Goal: Information Seeking & Learning: Compare options

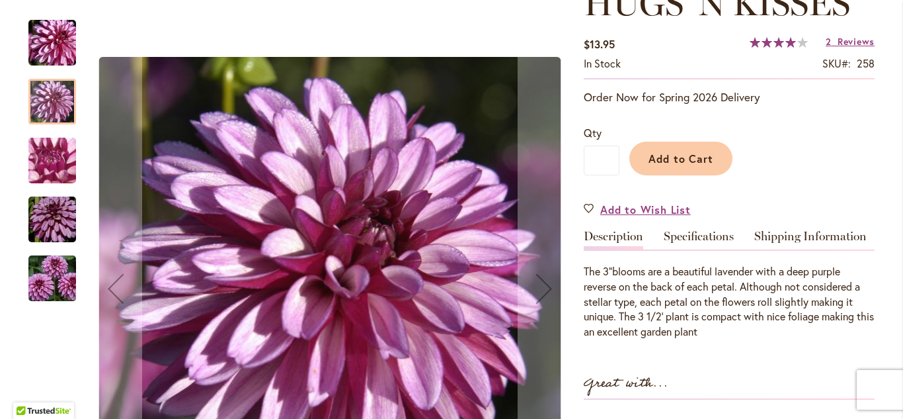
scroll to position [210, 0]
click at [49, 95] on div at bounding box center [52, 102] width 48 height 46
click at [48, 157] on img "HUGS 'N KISSES" at bounding box center [52, 160] width 95 height 71
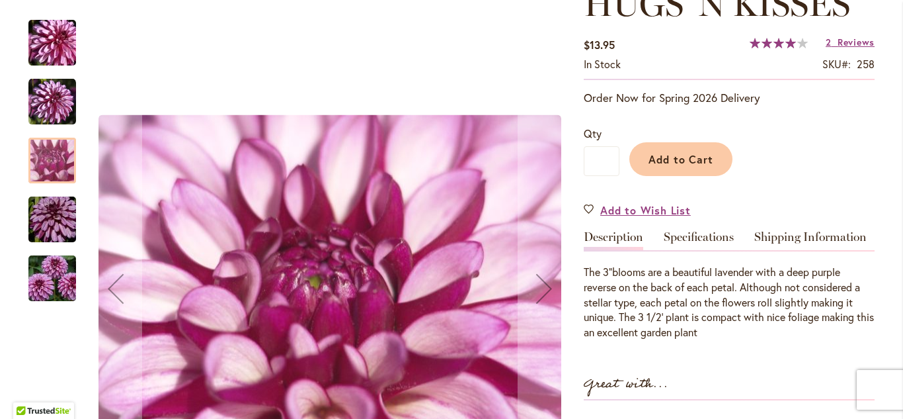
click at [56, 216] on img "HUGS 'N KISSES" at bounding box center [52, 219] width 95 height 63
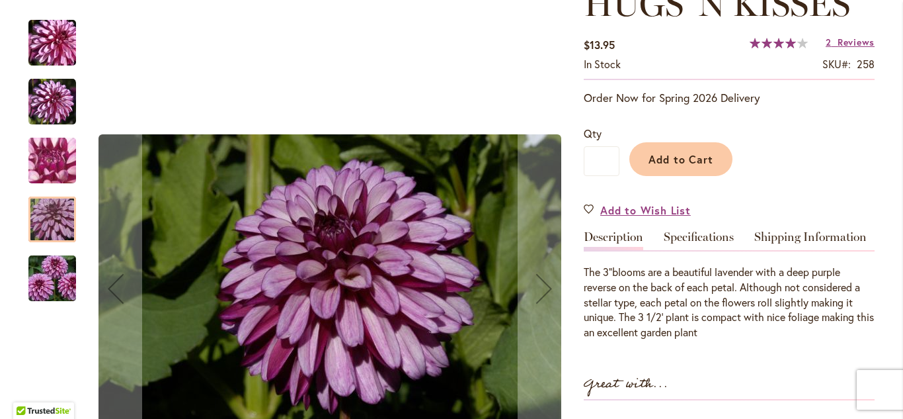
click at [45, 272] on img "HUGS 'N KISSES" at bounding box center [52, 278] width 95 height 63
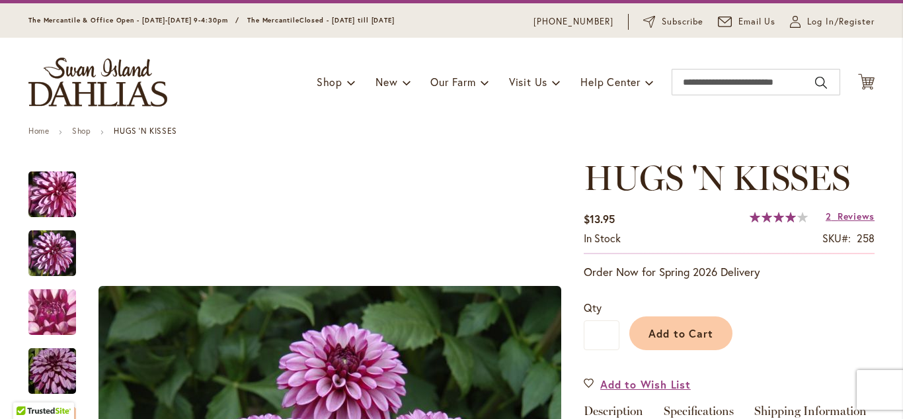
scroll to position [34, 0]
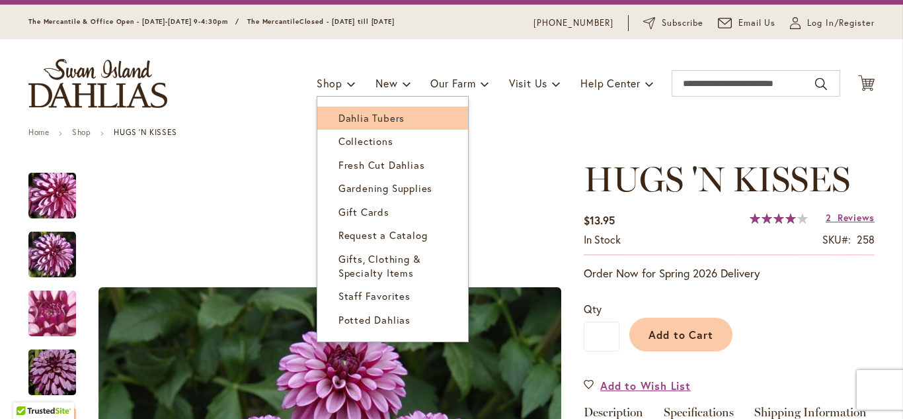
click at [342, 114] on span "Dahlia Tubers" at bounding box center [372, 117] width 66 height 13
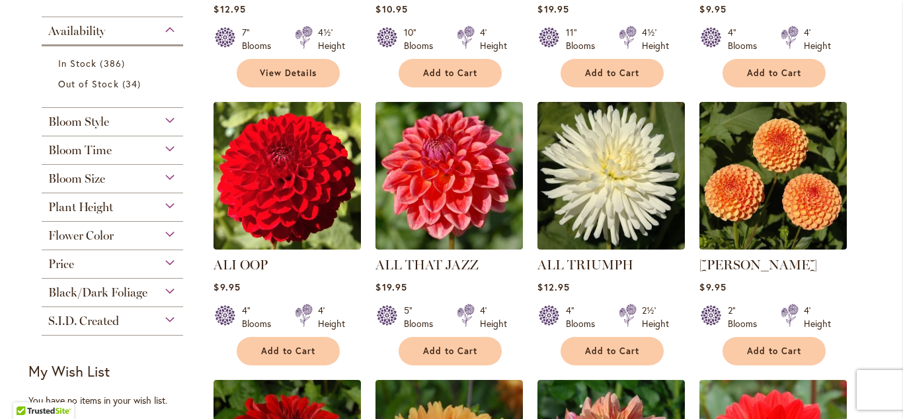
scroll to position [498, 0]
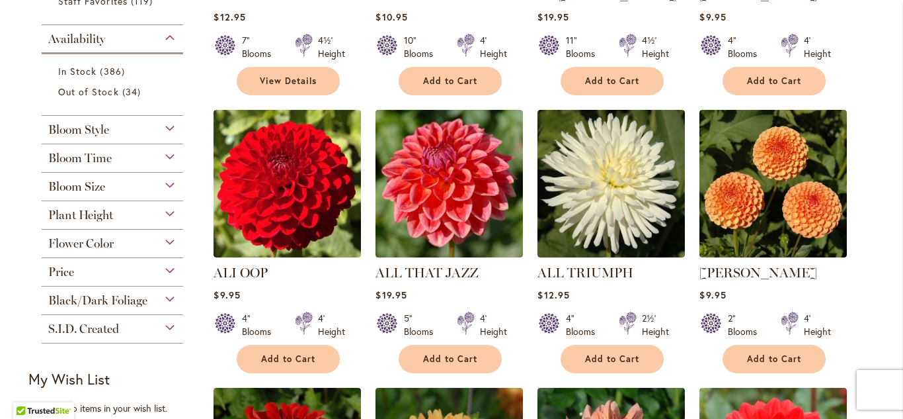
click at [94, 240] on span "Flower Color" at bounding box center [80, 243] width 65 height 15
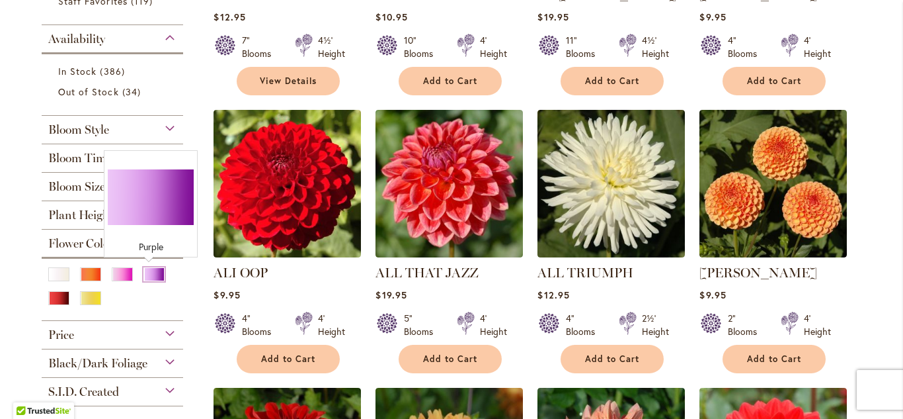
click at [149, 274] on div "Purple" at bounding box center [153, 274] width 21 height 14
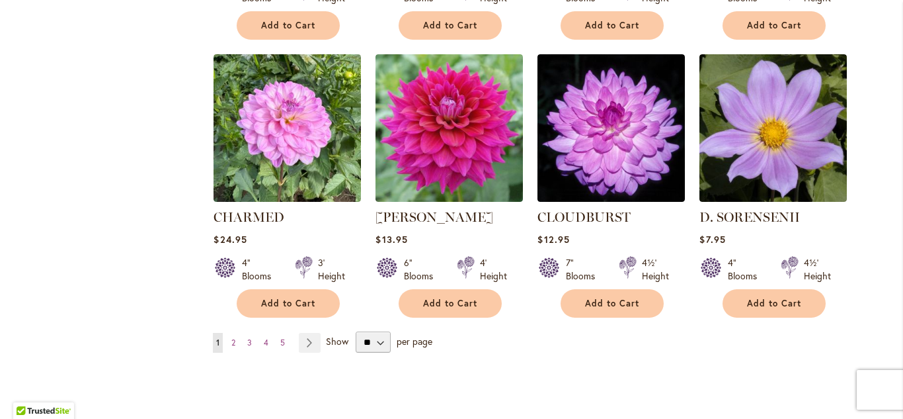
scroll to position [1086, 0]
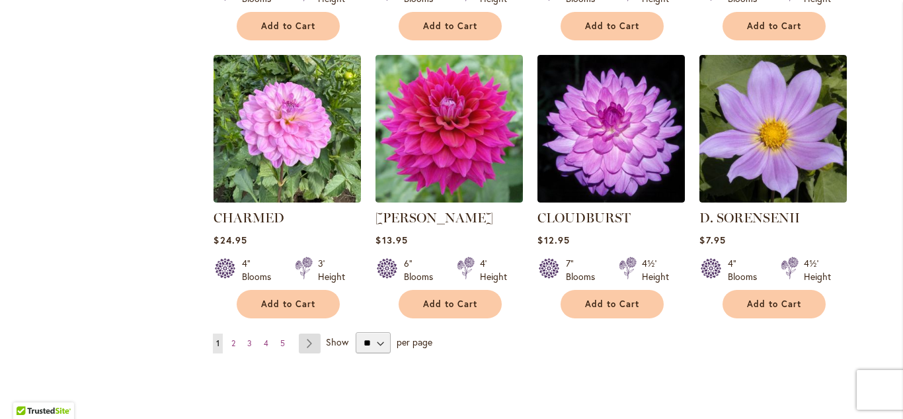
click at [308, 341] on link "Page Next" at bounding box center [310, 343] width 22 height 20
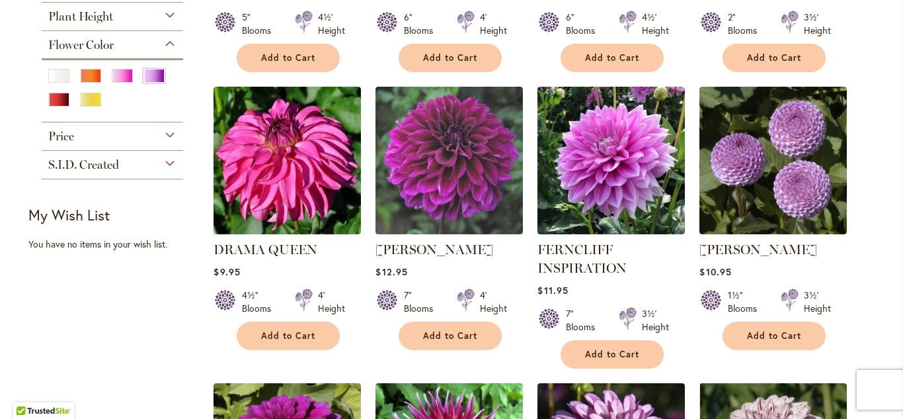
scroll to position [499, 0]
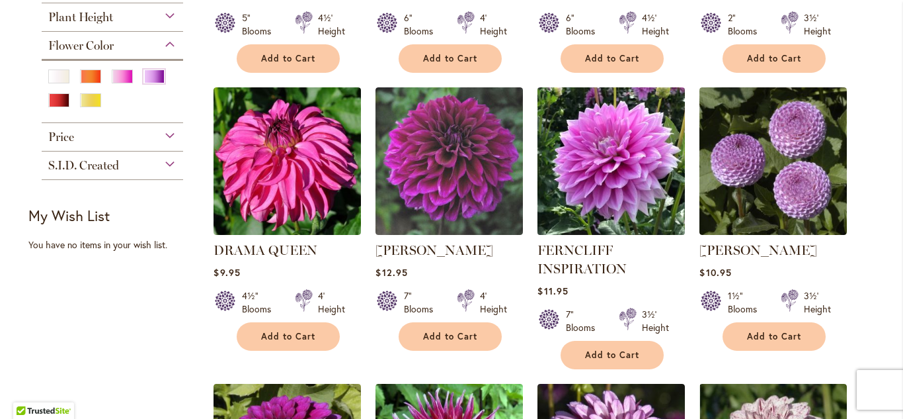
click at [632, 178] on img at bounding box center [611, 160] width 155 height 155
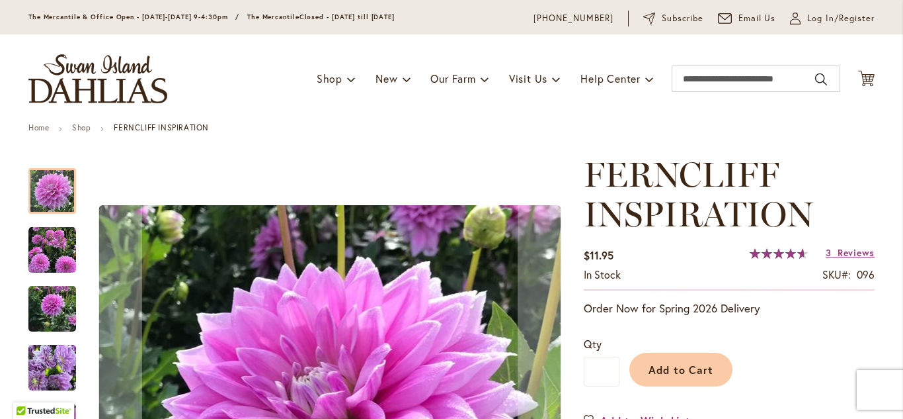
scroll to position [38, 0]
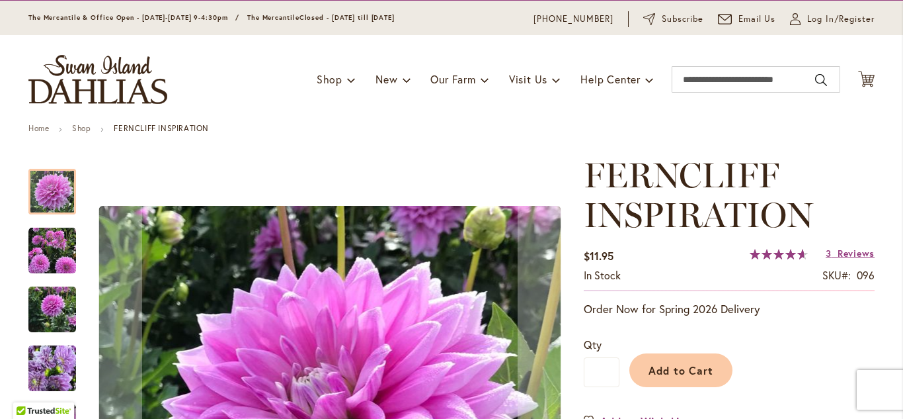
click at [52, 305] on img "Ferncliff Inspiration" at bounding box center [52, 309] width 48 height 63
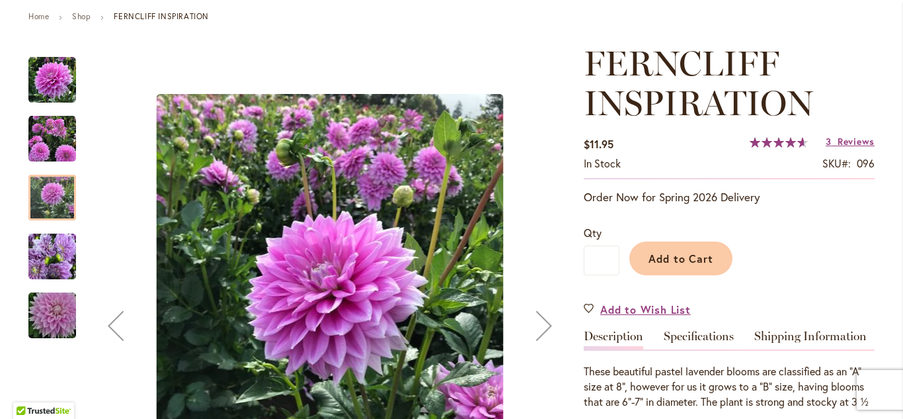
scroll to position [151, 0]
click at [50, 134] on img "Ferncliff Inspiration" at bounding box center [52, 138] width 48 height 48
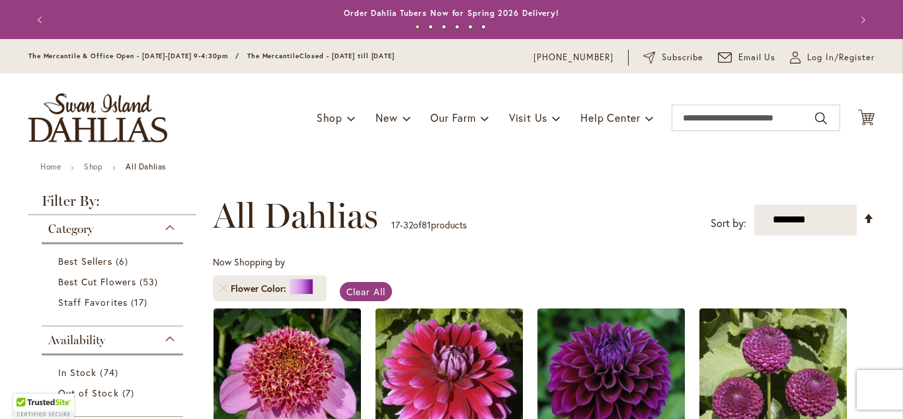
drag, startPoint x: 0, startPoint y: 0, endPoint x: 413, endPoint y: 211, distance: 464.0
click at [413, 211] on div "**********" at bounding box center [544, 216] width 662 height 40
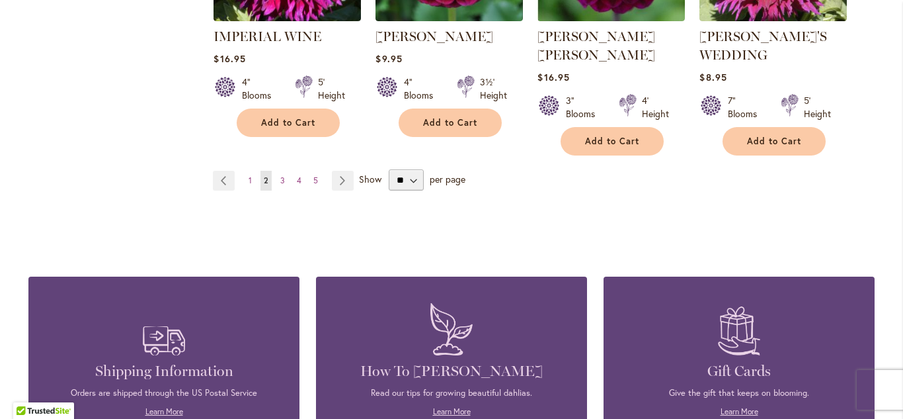
scroll to position [1305, 0]
click at [398, 169] on select "** ** ** **" at bounding box center [406, 179] width 35 height 21
select select "**"
click at [389, 169] on select "** ** ** **" at bounding box center [406, 179] width 35 height 21
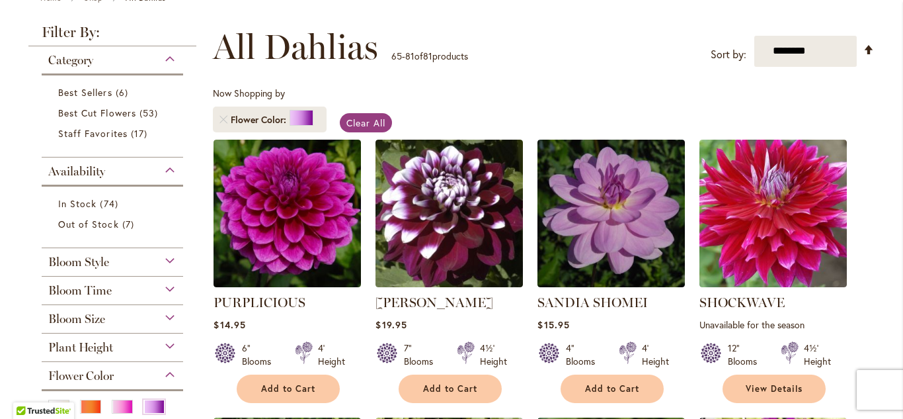
scroll to position [168, 0]
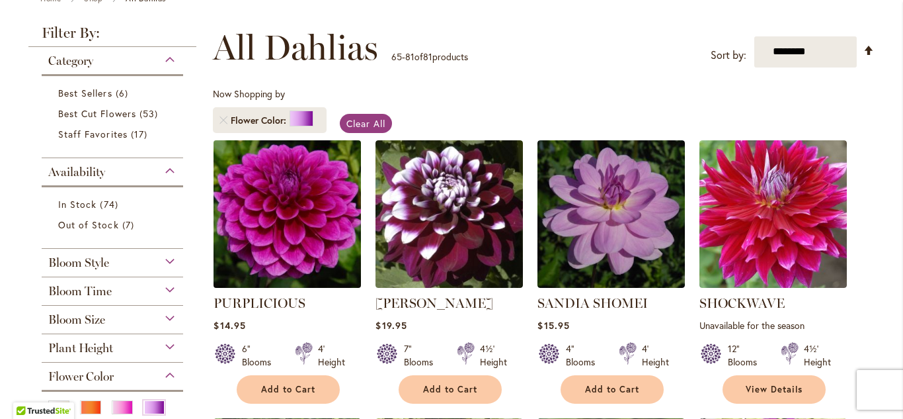
click at [254, 212] on img at bounding box center [287, 213] width 155 height 155
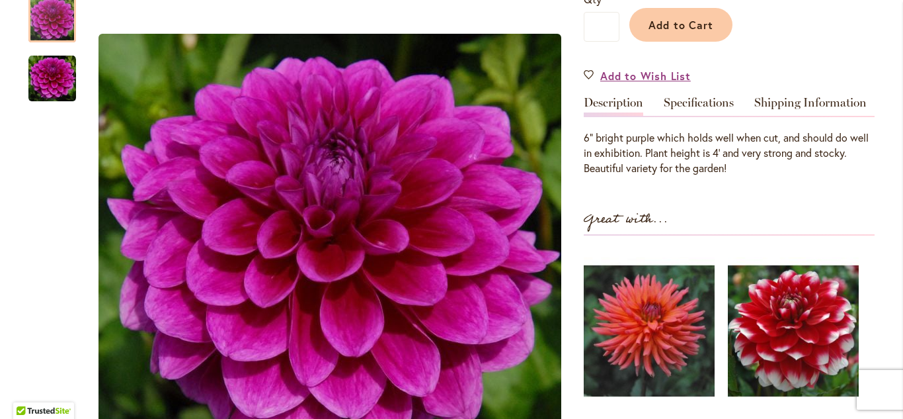
scroll to position [343, 0]
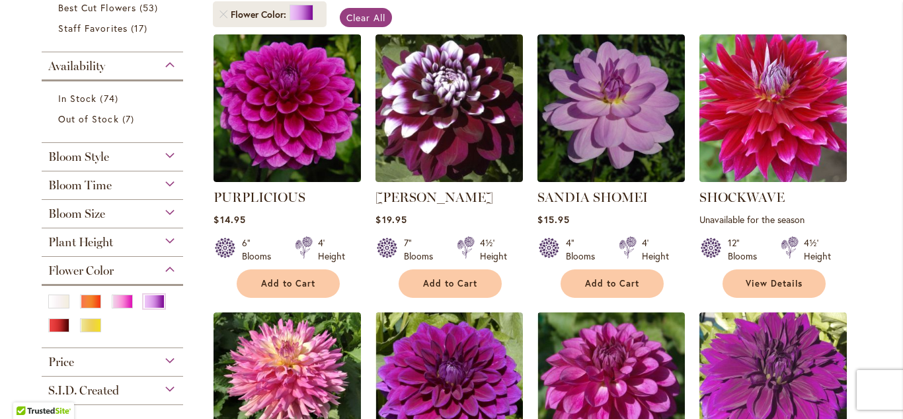
scroll to position [269, 0]
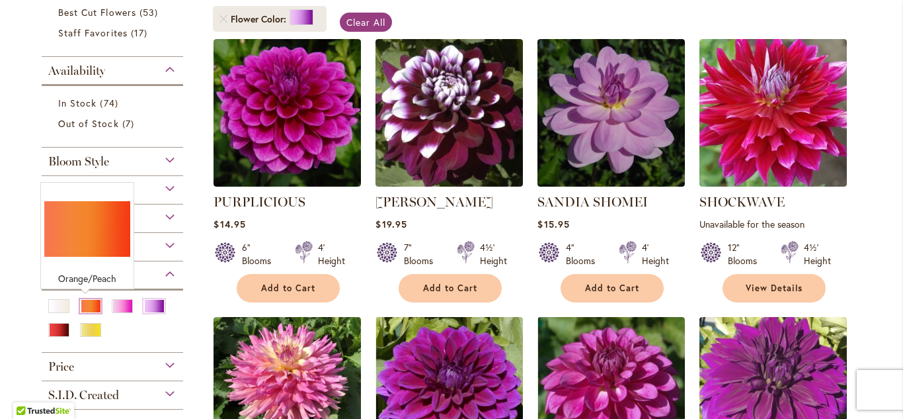
click at [88, 303] on div "Orange/Peach" at bounding box center [90, 306] width 21 height 14
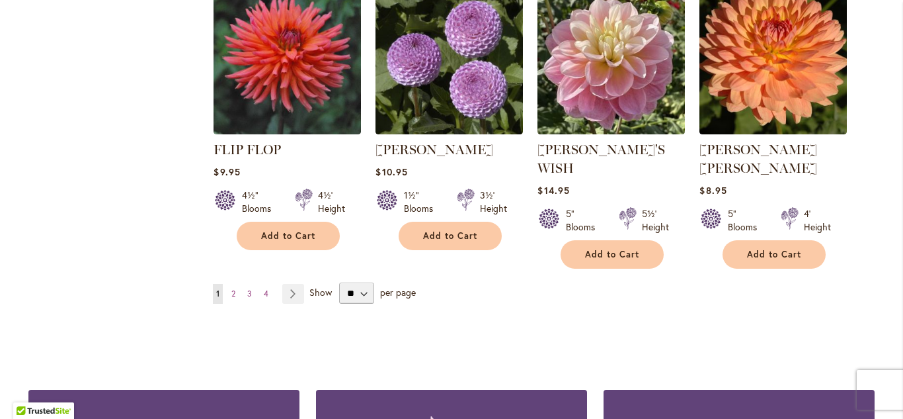
scroll to position [4573, 0]
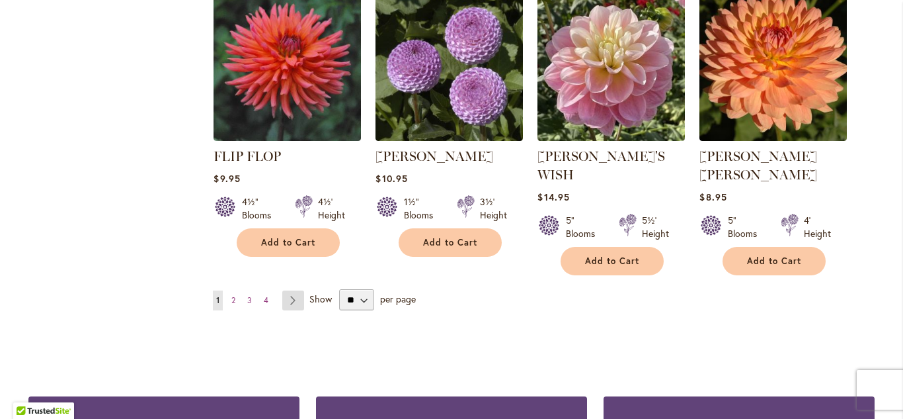
click at [291, 290] on link "Page Next" at bounding box center [293, 300] width 22 height 20
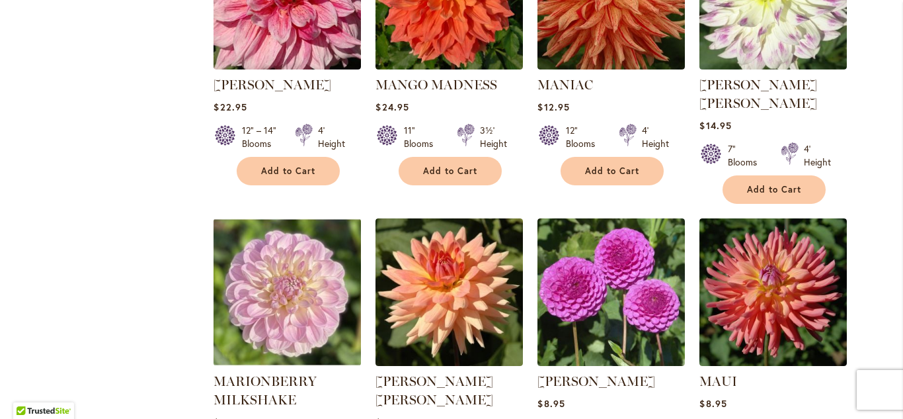
scroll to position [3849, 0]
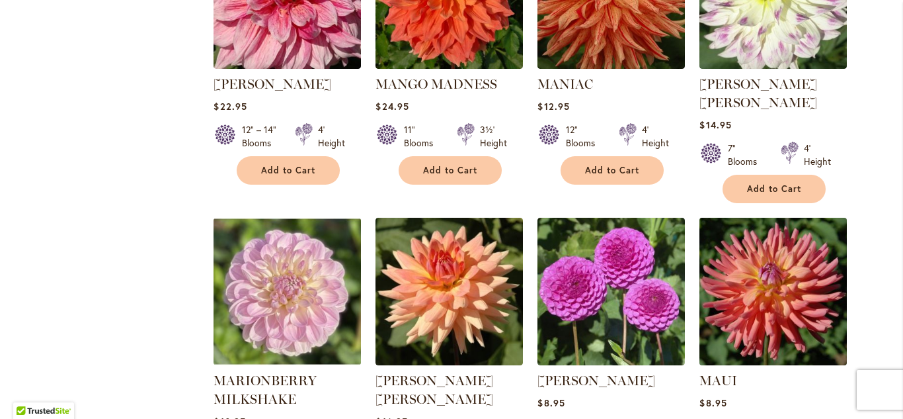
click at [773, 214] on img at bounding box center [773, 291] width 155 height 155
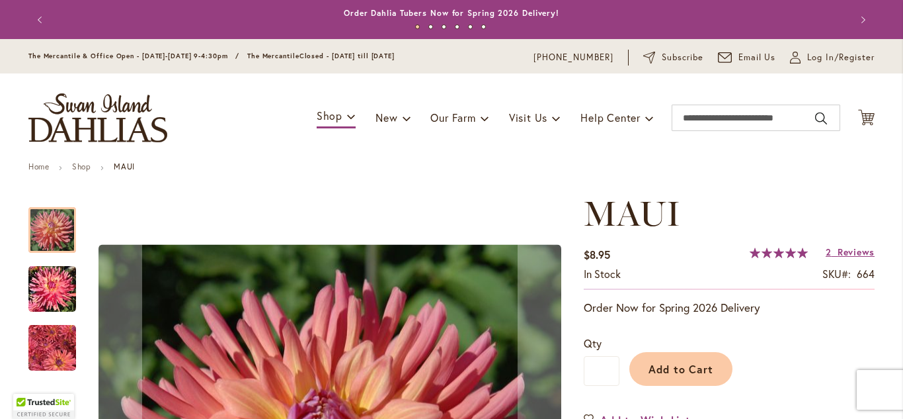
scroll to position [192, 0]
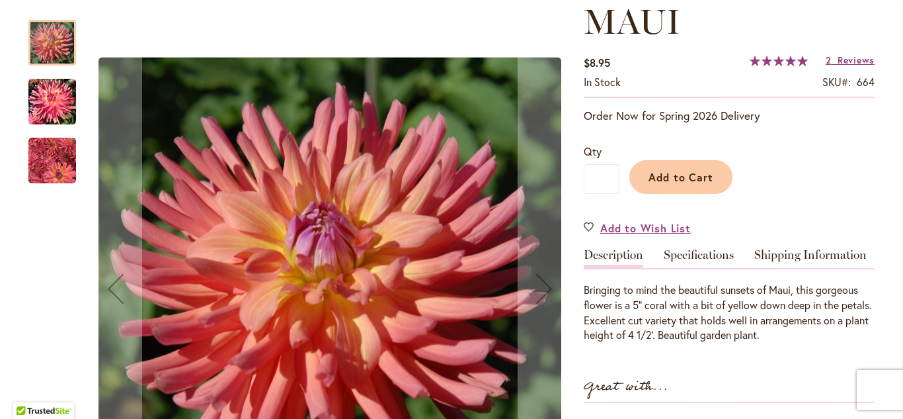
click at [57, 167] on img "MAUI" at bounding box center [52, 160] width 48 height 49
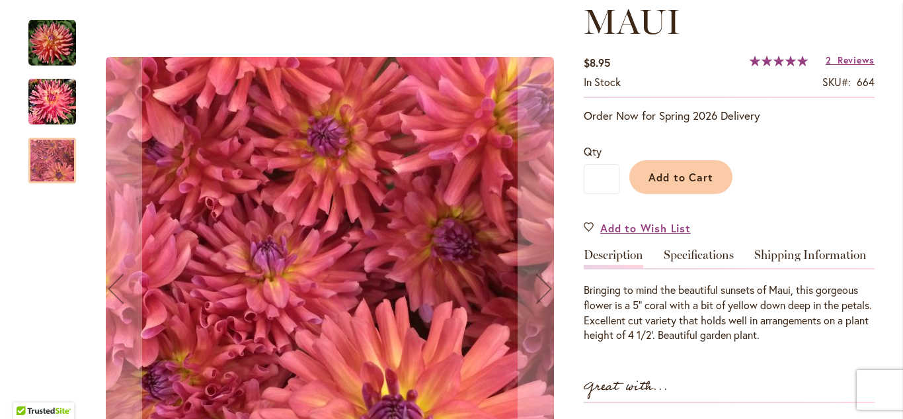
click at [46, 94] on img "MAUI" at bounding box center [52, 102] width 48 height 50
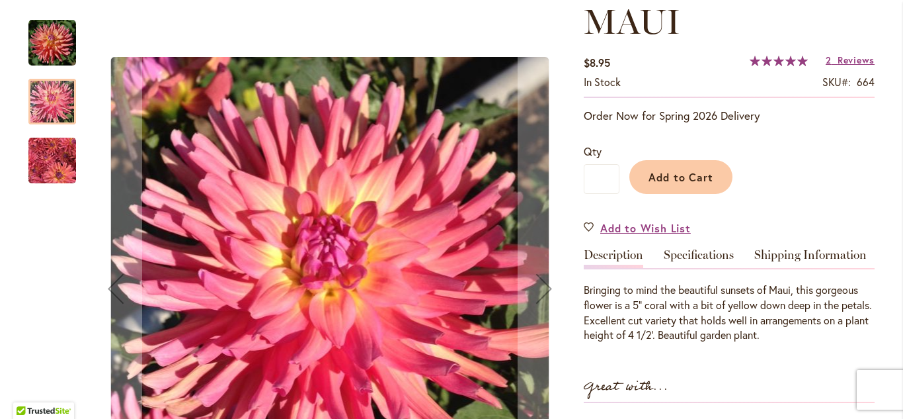
click at [47, 33] on img "MAUI" at bounding box center [52, 43] width 48 height 48
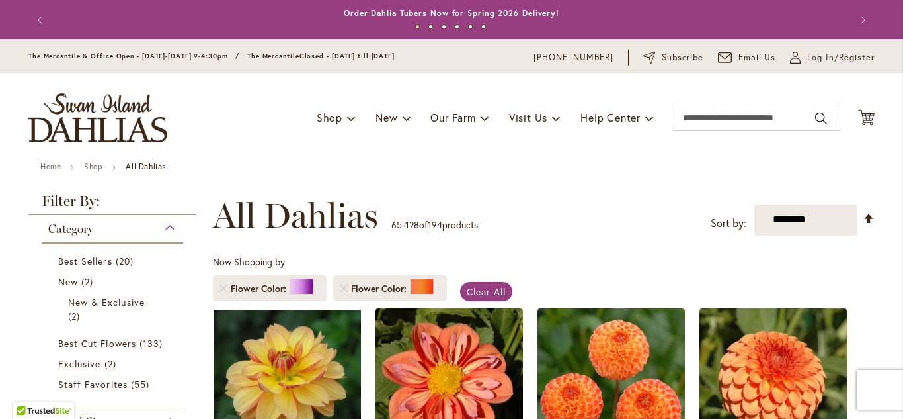
scroll to position [138, 0]
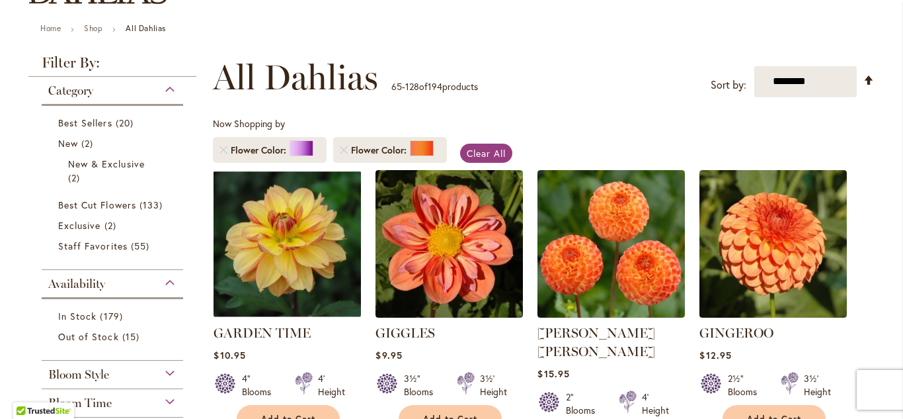
click at [222, 143] on li "Flower Color" at bounding box center [270, 150] width 114 height 26
click at [222, 151] on link "Remove Flower Color Purple" at bounding box center [224, 150] width 8 height 8
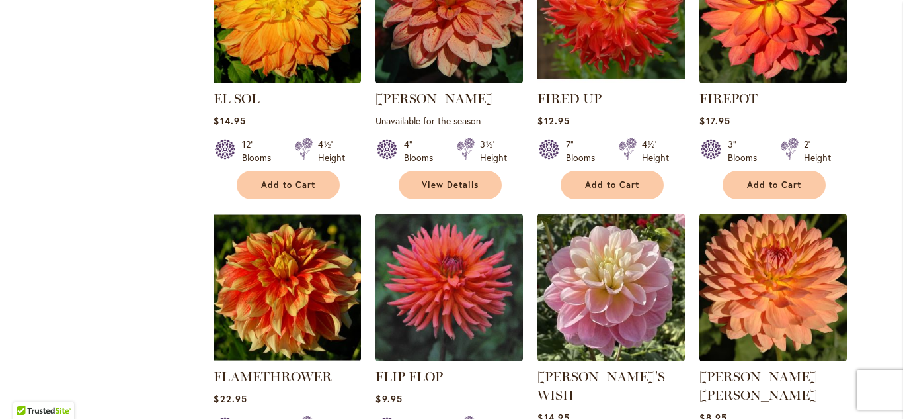
scroll to position [2669, 0]
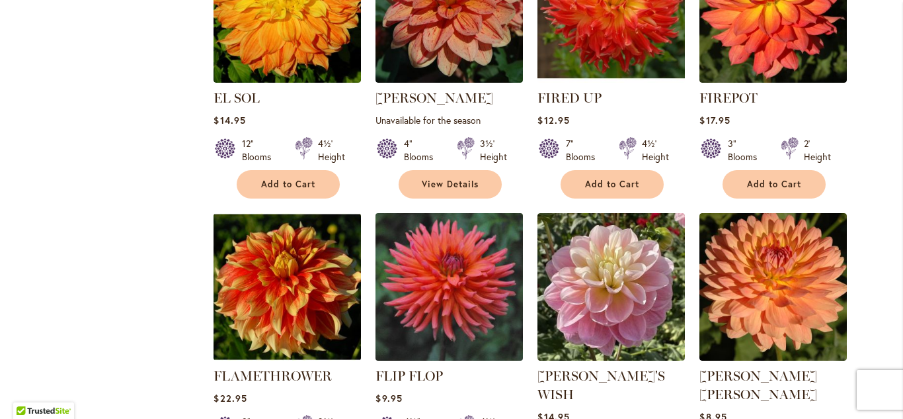
click at [452, 237] on img at bounding box center [449, 286] width 155 height 155
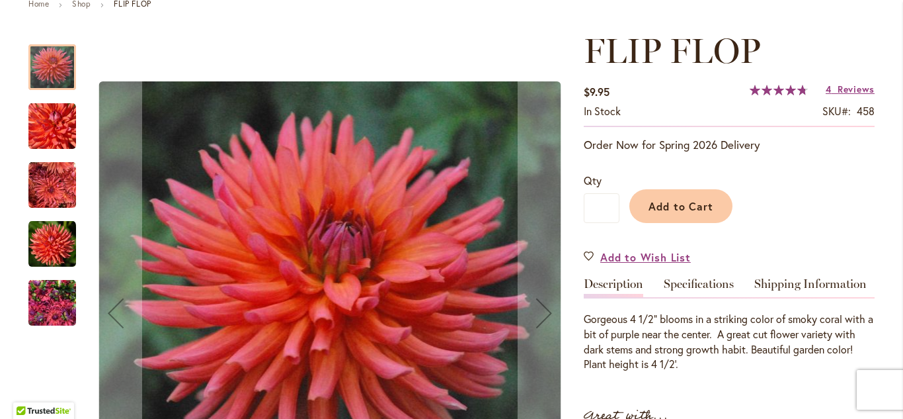
scroll to position [167, 0]
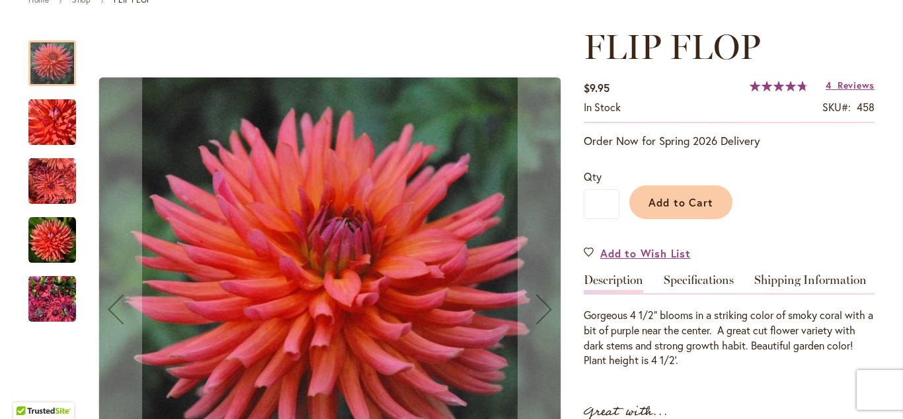
click at [45, 111] on img "FLIP FLOP" at bounding box center [52, 123] width 48 height 48
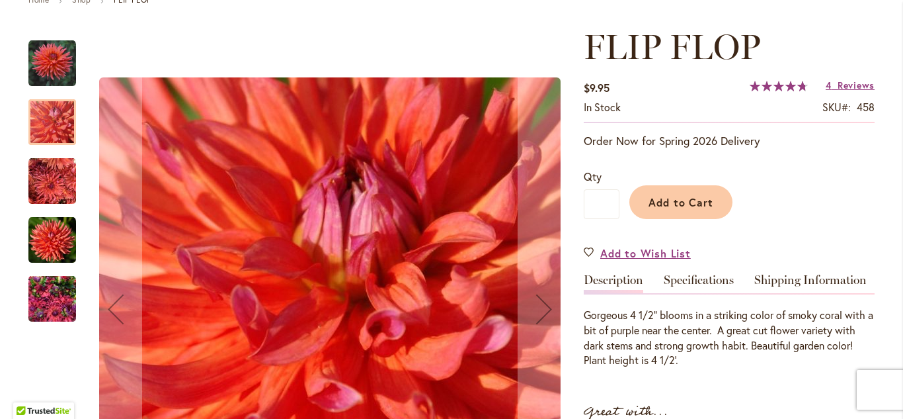
click at [54, 180] on img "FLIP FLOP" at bounding box center [52, 181] width 48 height 48
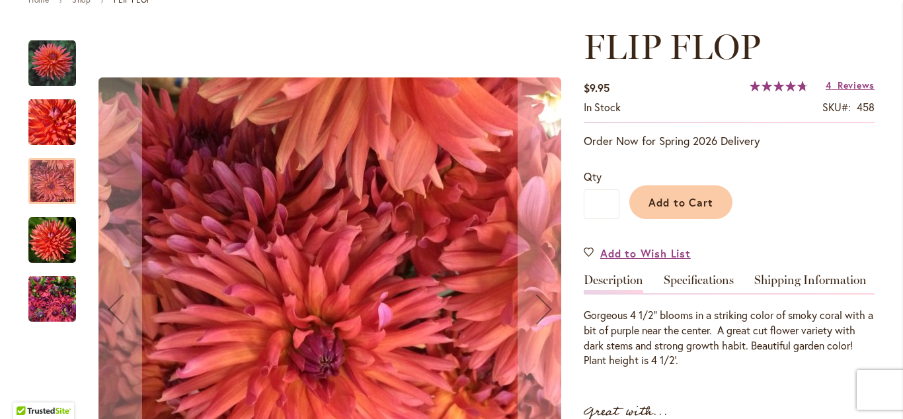
click at [52, 238] on img "FLIP FLOP" at bounding box center [52, 240] width 48 height 48
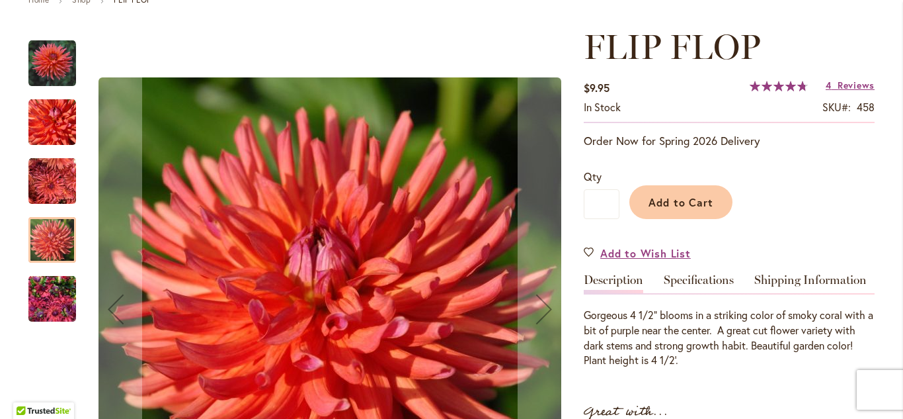
click at [53, 303] on img "FLIP FLOP" at bounding box center [52, 298] width 48 height 63
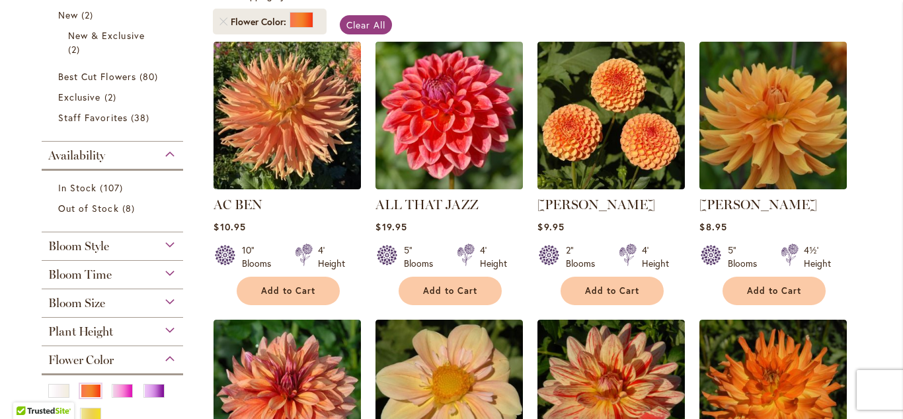
scroll to position [266, 0]
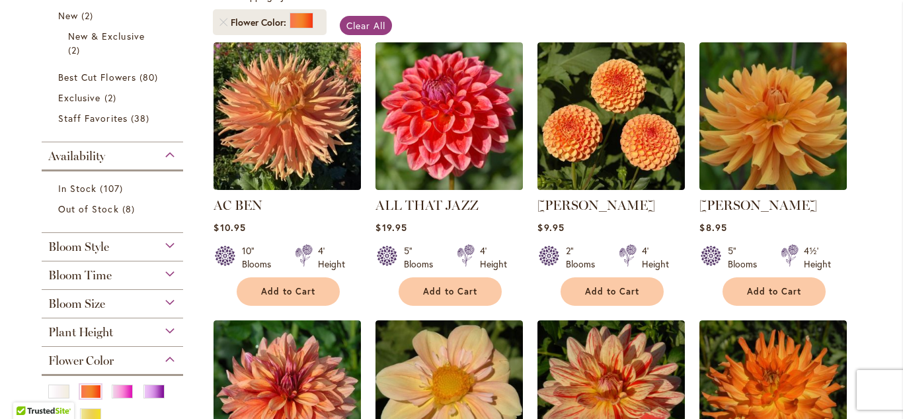
click at [146, 251] on div "Bloom Style" at bounding box center [113, 243] width 142 height 21
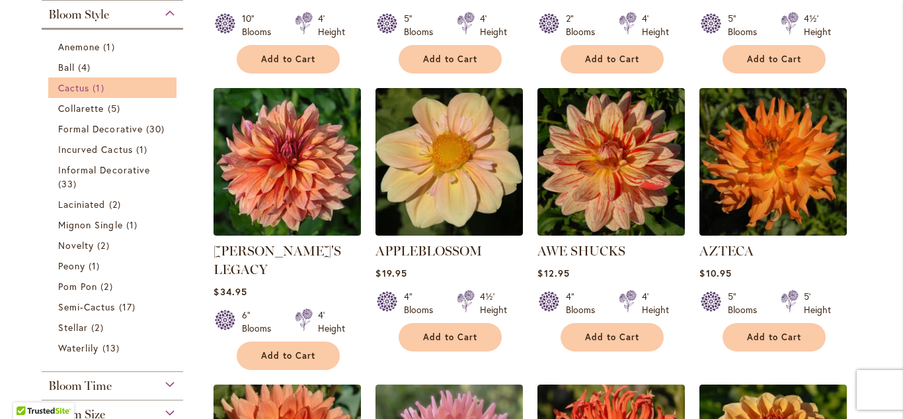
click at [70, 89] on span "Cactus" at bounding box center [73, 87] width 31 height 13
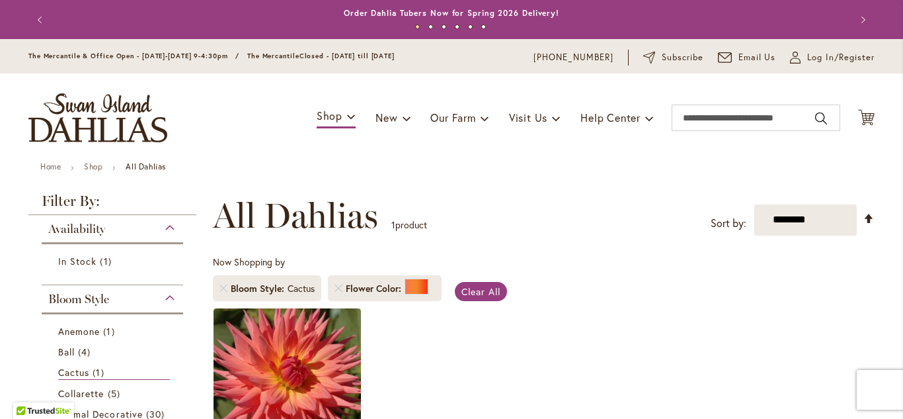
scroll to position [205, 0]
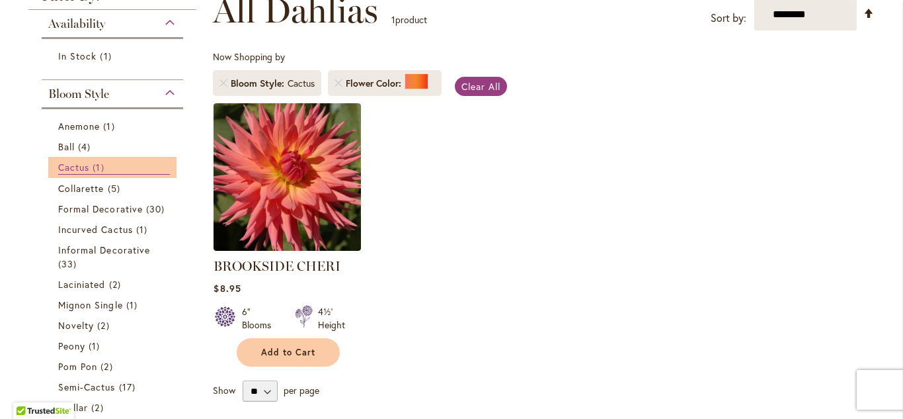
click at [87, 167] on link "Cactus 1 item" at bounding box center [114, 167] width 112 height 15
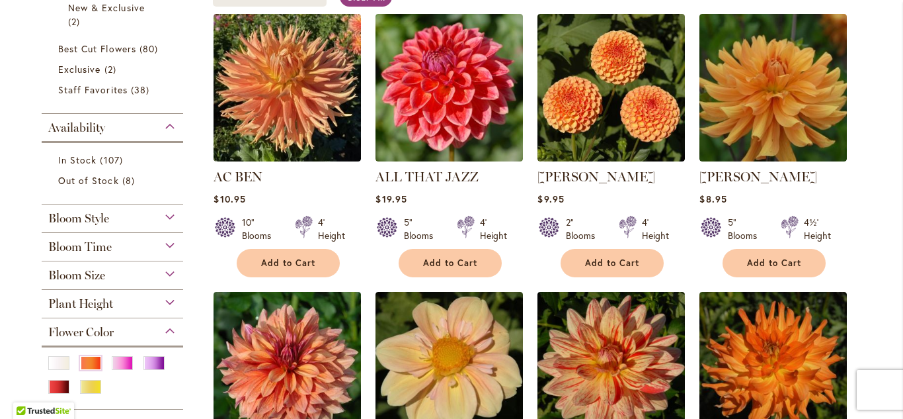
scroll to position [295, 0]
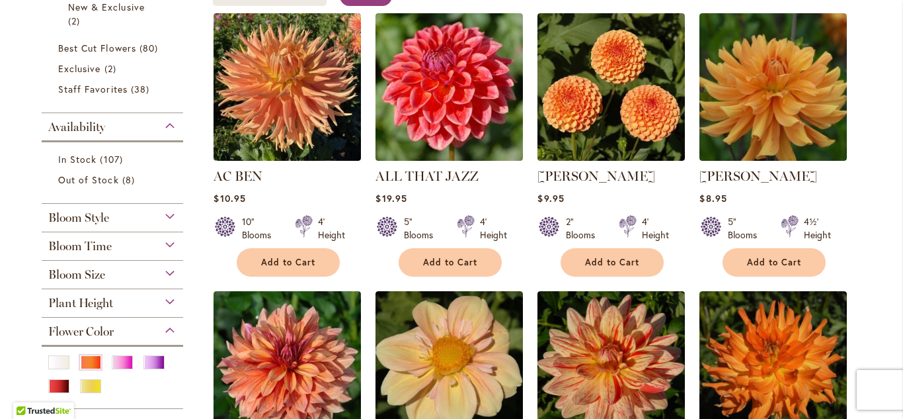
click at [112, 220] on div "Bloom Style" at bounding box center [113, 214] width 142 height 21
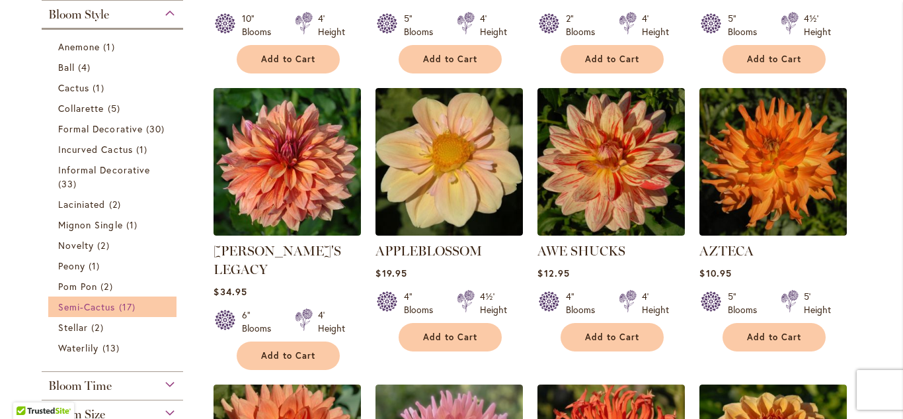
click at [92, 304] on span "Semi-Cactus" at bounding box center [87, 306] width 58 height 13
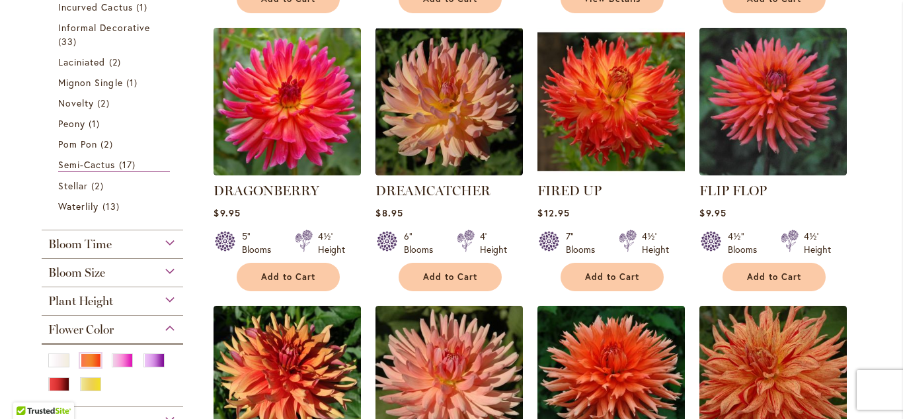
scroll to position [554, 0]
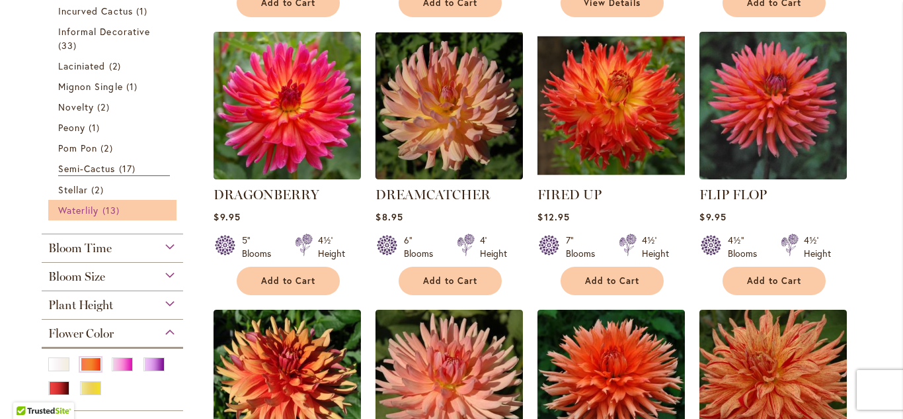
click at [106, 203] on span "13 items" at bounding box center [112, 210] width 20 height 14
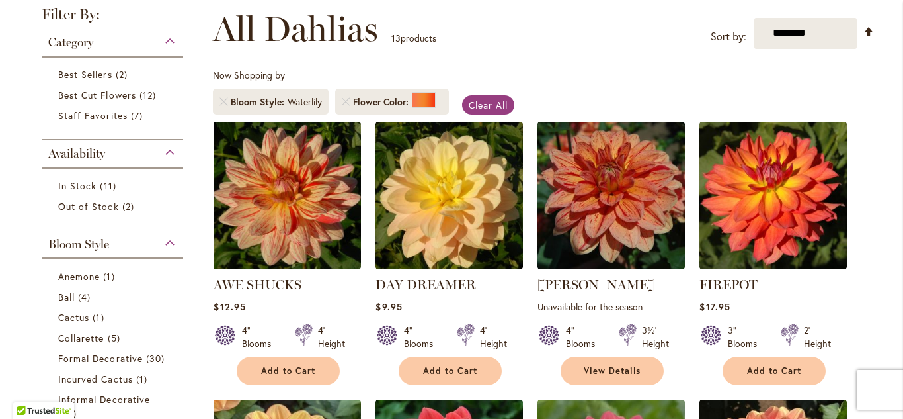
scroll to position [186, 0]
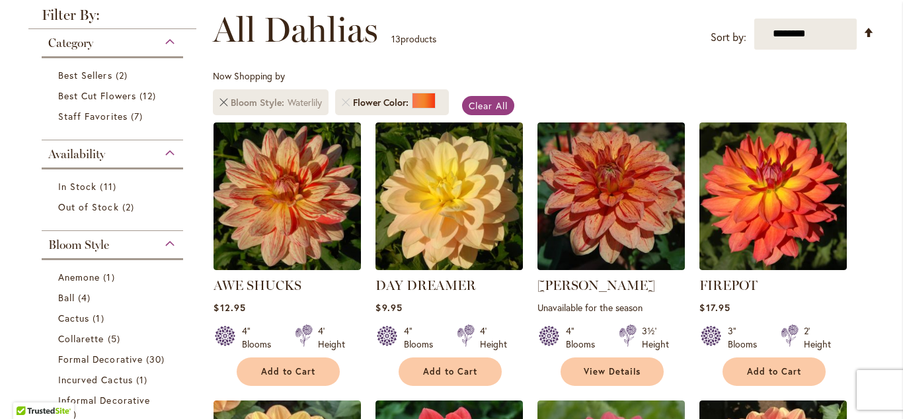
click at [222, 99] on link "Remove Bloom Style Waterlily" at bounding box center [224, 103] width 8 height 8
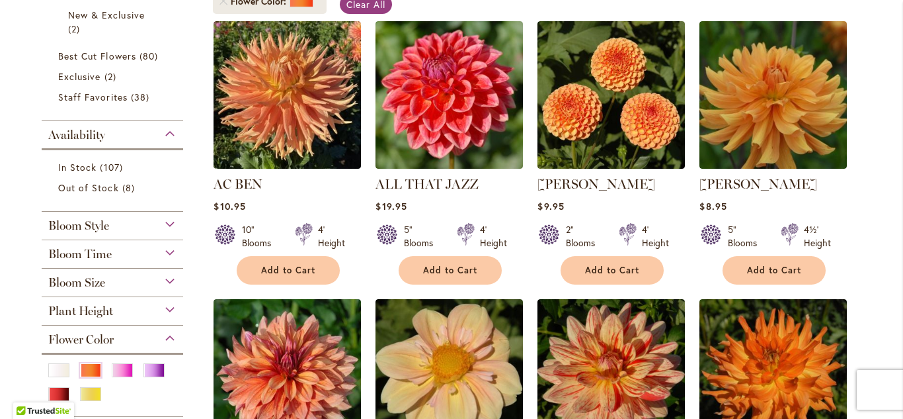
scroll to position [288, 0]
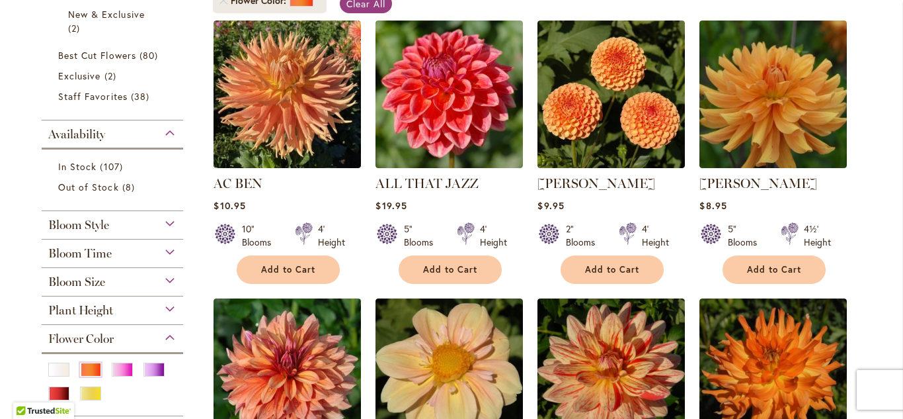
click at [126, 282] on div "Bloom Size" at bounding box center [113, 278] width 142 height 21
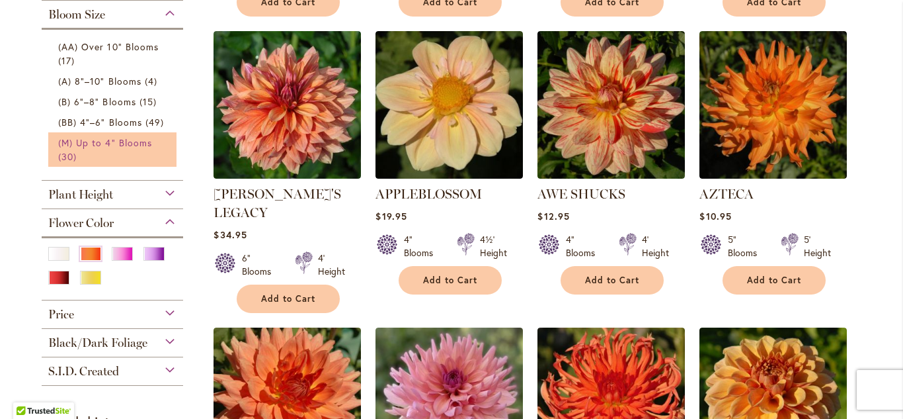
click at [79, 142] on span "(M) Up to 4" Blooms" at bounding box center [105, 142] width 94 height 13
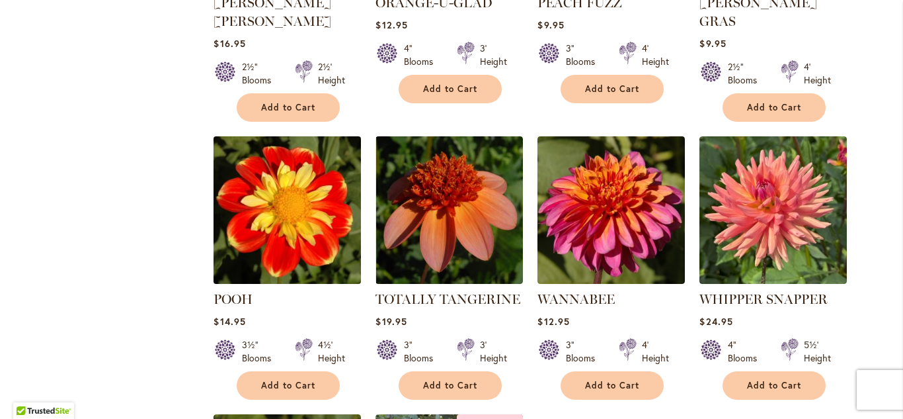
scroll to position [1904, 0]
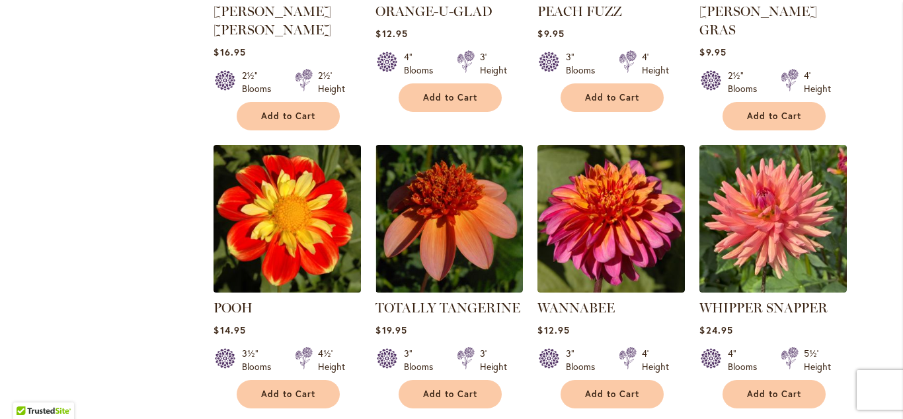
click at [302, 143] on img at bounding box center [287, 218] width 155 height 155
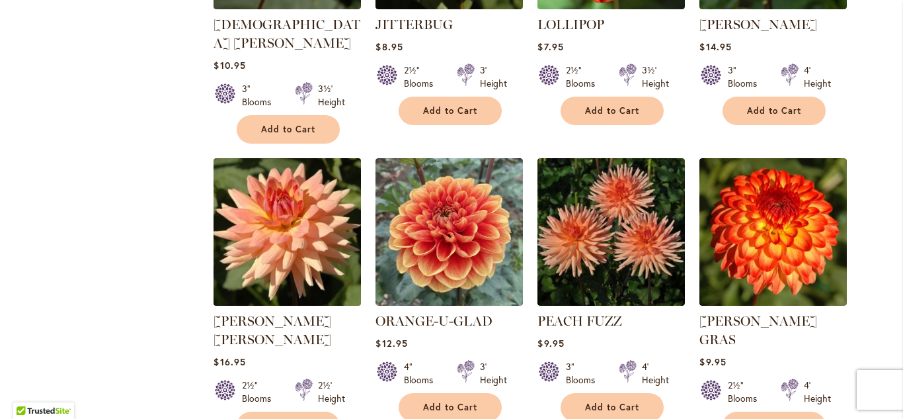
scroll to position [1594, 0]
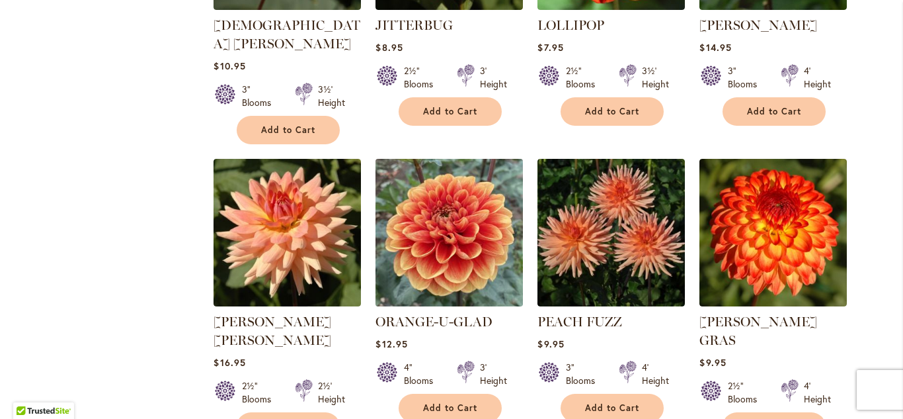
click at [460, 157] on img at bounding box center [449, 232] width 155 height 155
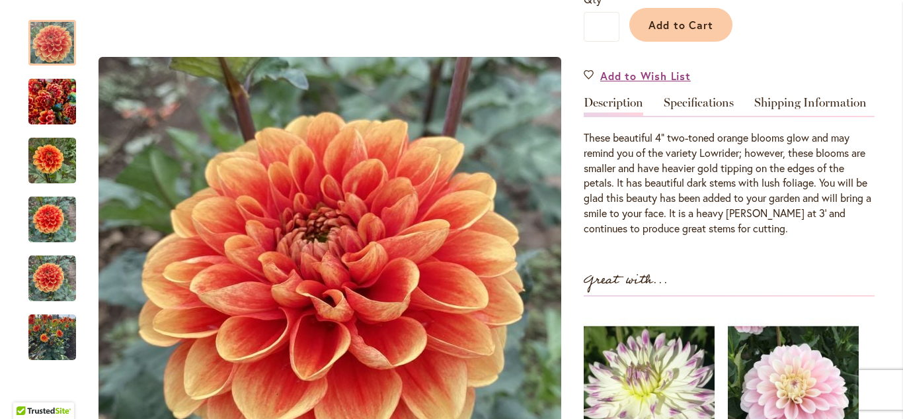
scroll to position [384, 0]
click at [693, 102] on link "Specifications" at bounding box center [699, 105] width 70 height 19
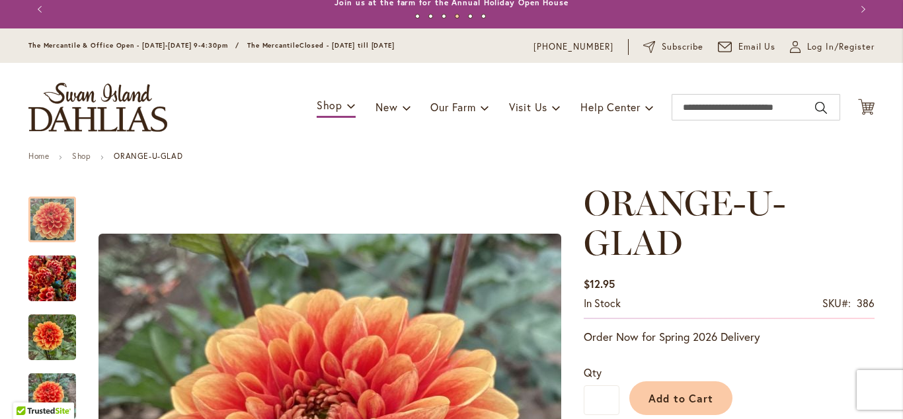
scroll to position [10, 0]
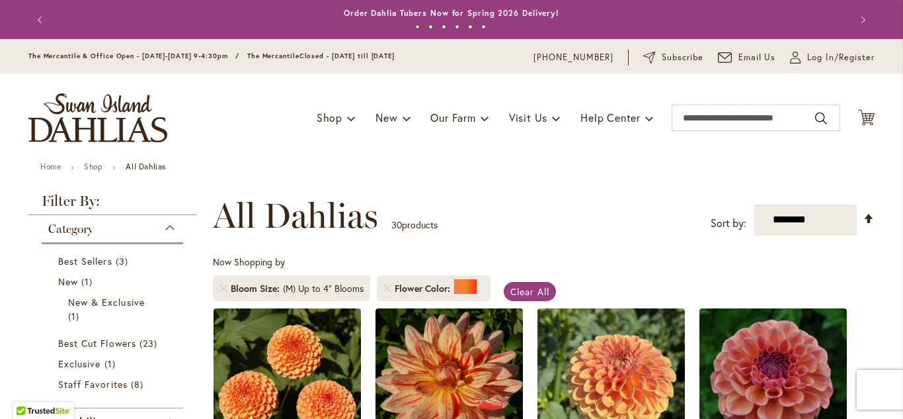
scroll to position [315, 0]
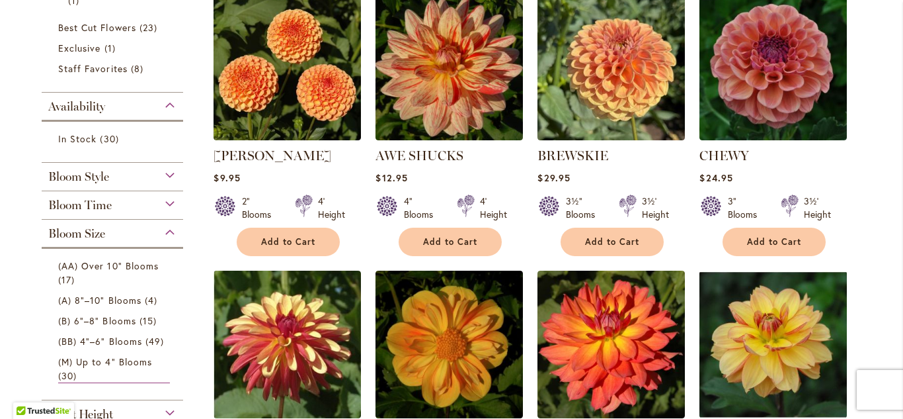
click at [132, 179] on div "Bloom Style" at bounding box center [113, 173] width 142 height 21
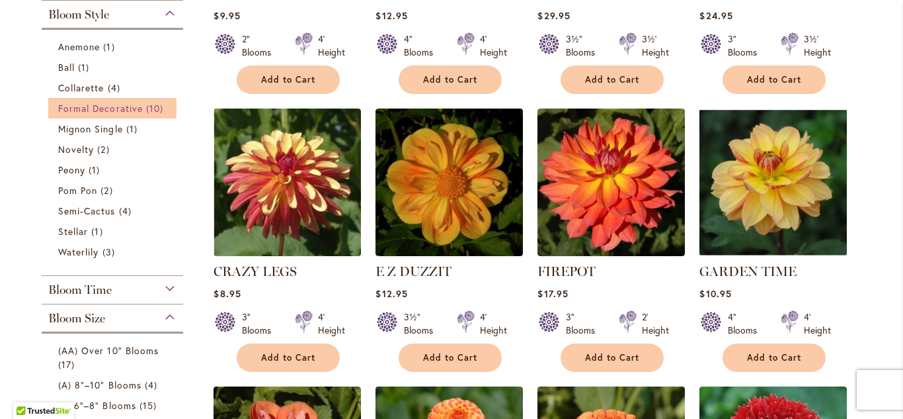
click at [95, 106] on span "Formal Decorative" at bounding box center [100, 108] width 85 height 13
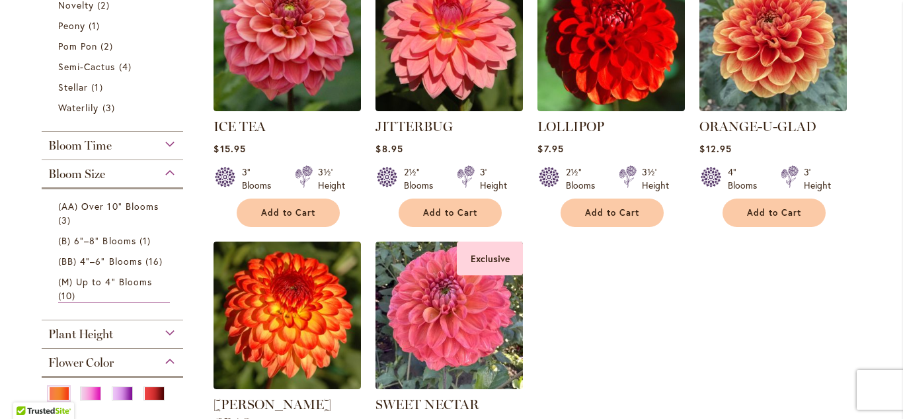
scroll to position [623, 0]
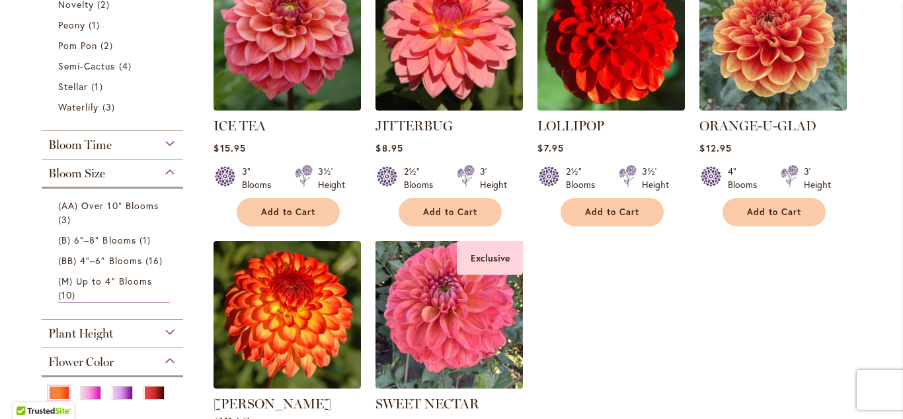
click at [469, 294] on img at bounding box center [449, 314] width 155 height 155
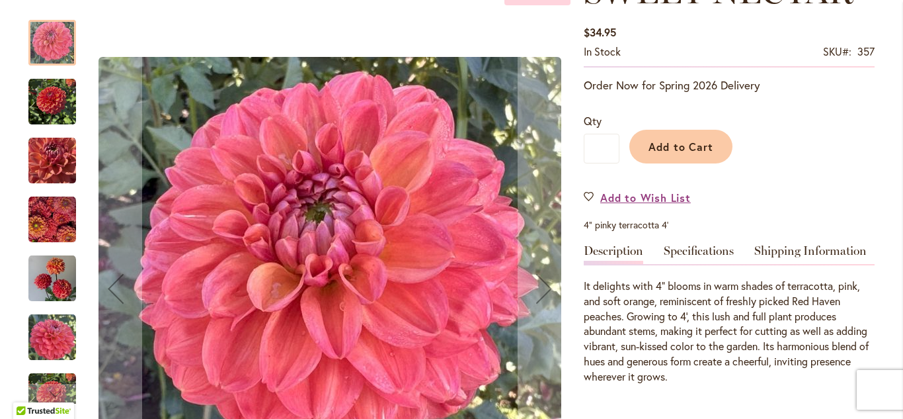
scroll to position [223, 0]
click at [48, 223] on img "SWEET NECTAR" at bounding box center [52, 220] width 48 height 48
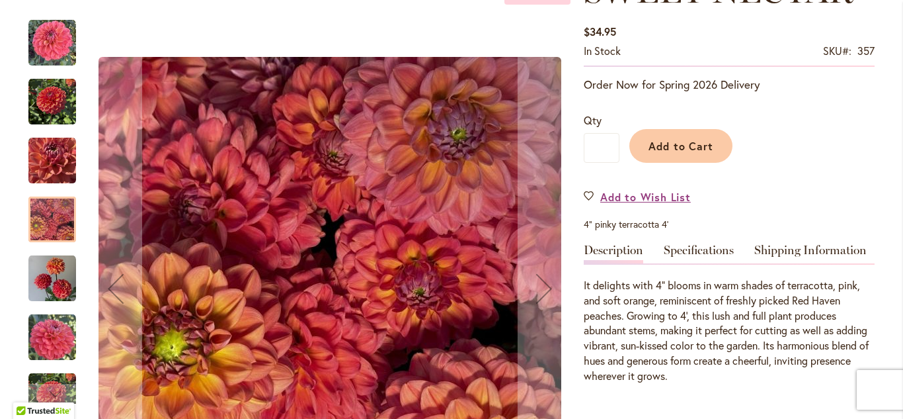
click at [51, 167] on img "SWEET NECTAR" at bounding box center [52, 161] width 48 height 48
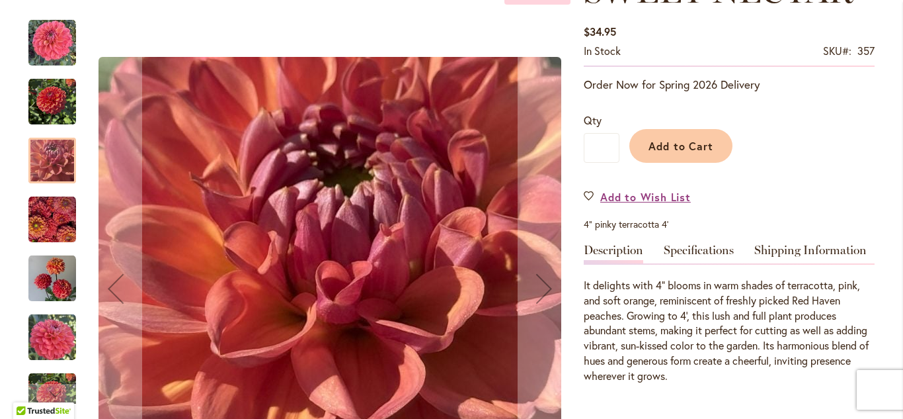
click at [53, 282] on img "SWEET NECTAR" at bounding box center [52, 279] width 48 height 48
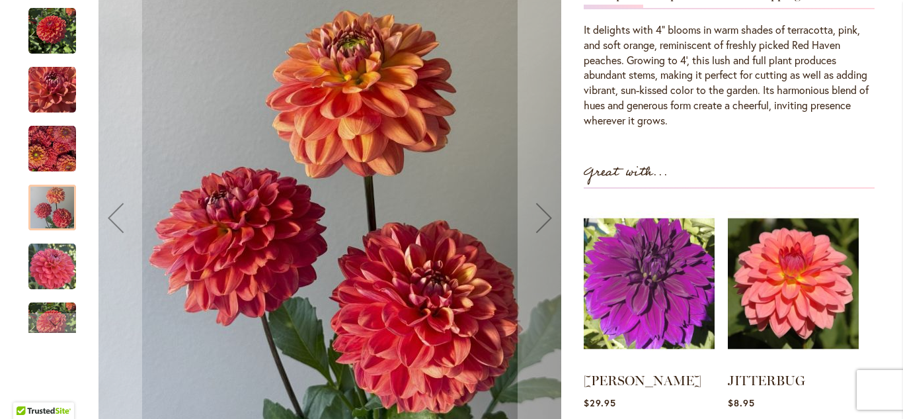
scroll to position [477, 0]
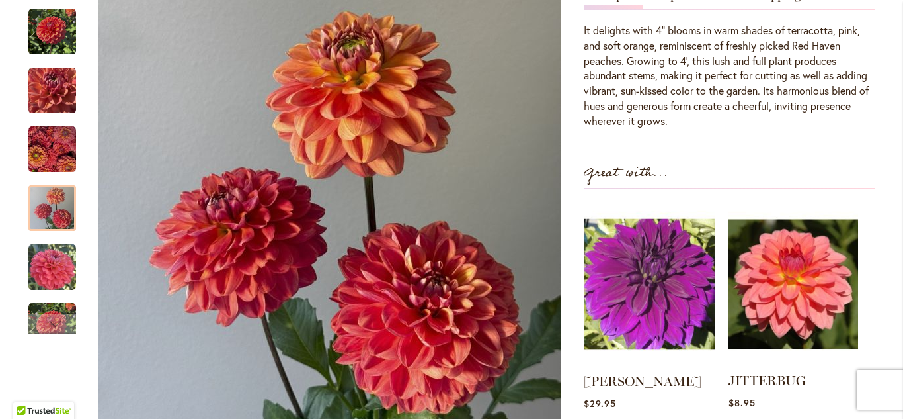
click at [785, 276] on img at bounding box center [794, 284] width 130 height 162
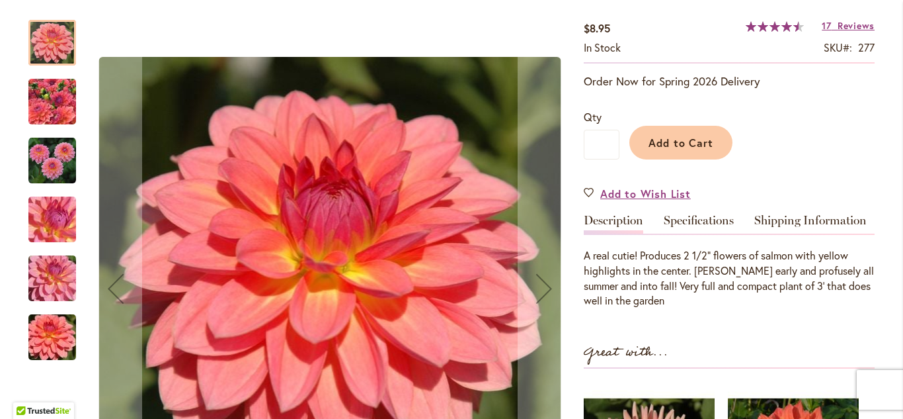
scroll to position [227, 0]
click at [48, 160] on img "JITTERBUG" at bounding box center [52, 161] width 48 height 48
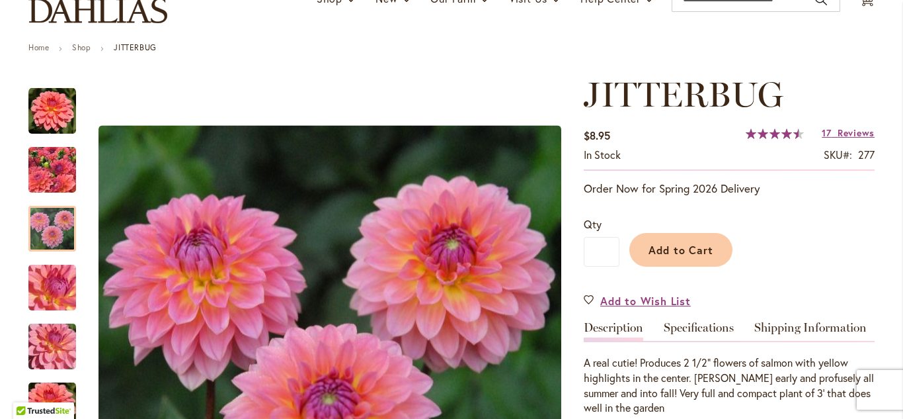
scroll to position [118, 0]
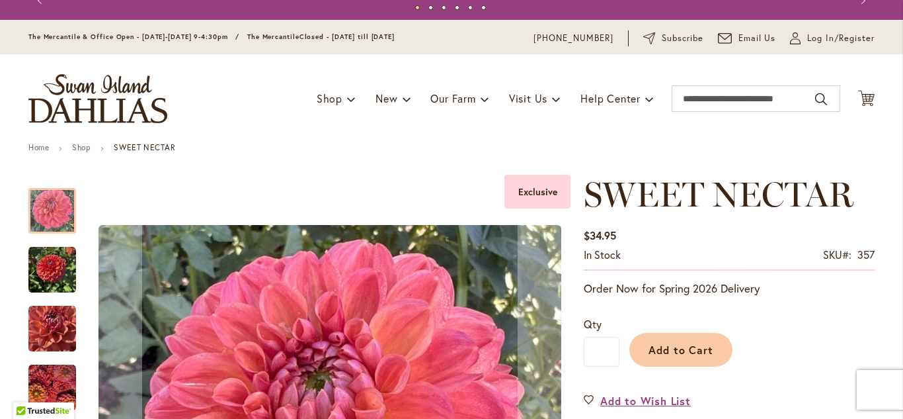
scroll to position [18, 0]
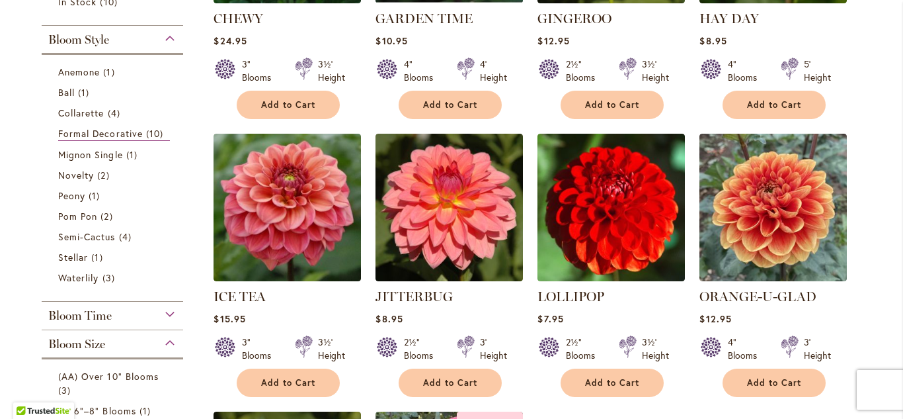
scroll to position [436, 0]
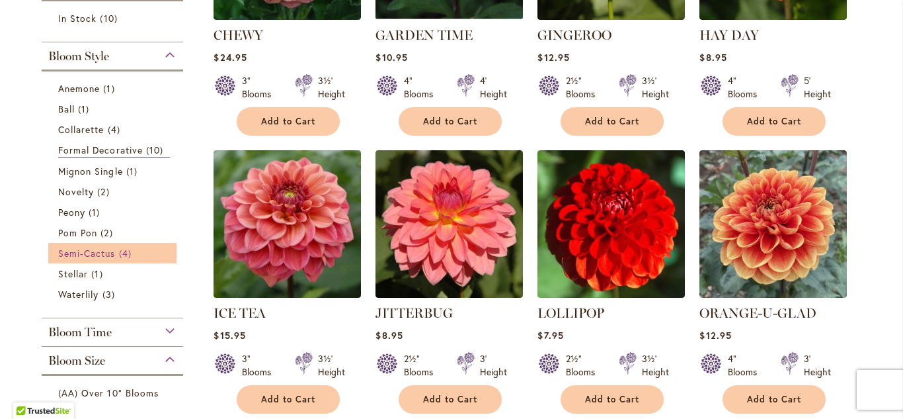
click at [93, 252] on span "Semi-Cactus" at bounding box center [87, 253] width 58 height 13
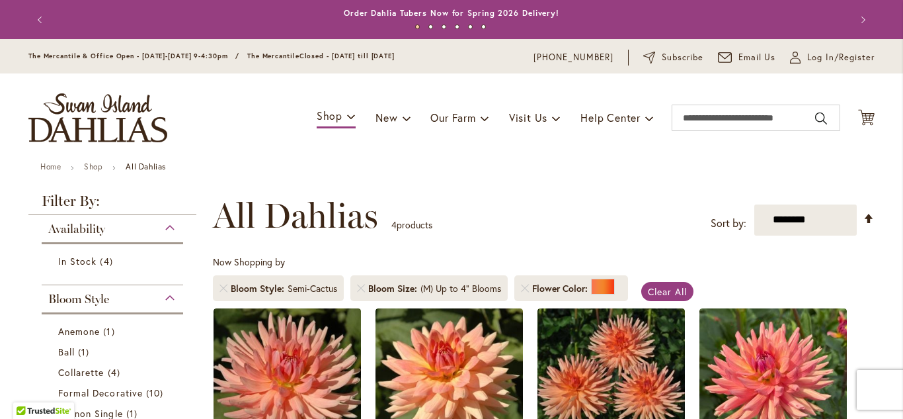
scroll to position [205, 0]
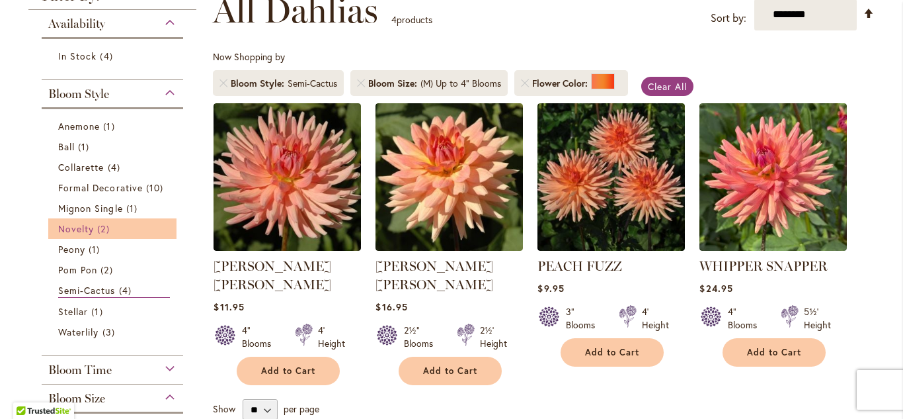
click at [88, 227] on span "Novelty" at bounding box center [76, 228] width 36 height 13
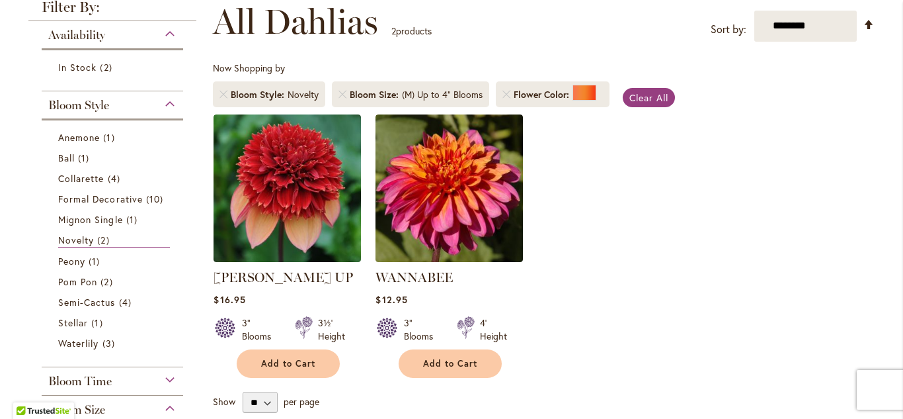
scroll to position [194, 0]
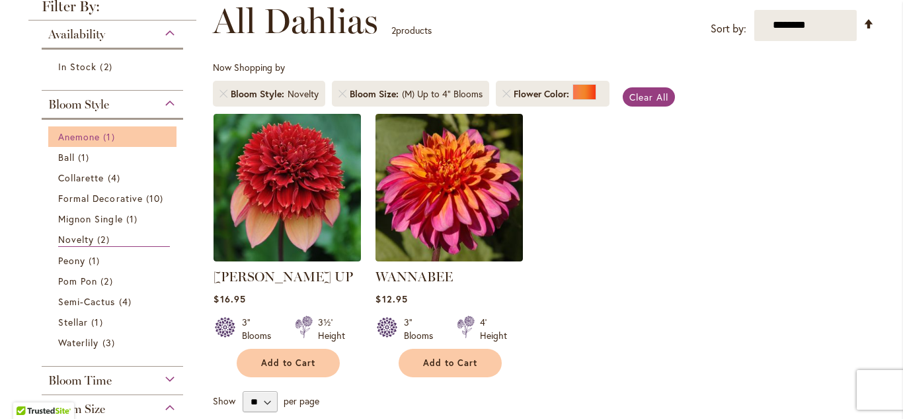
click at [73, 136] on span "Anemone" at bounding box center [79, 136] width 42 height 13
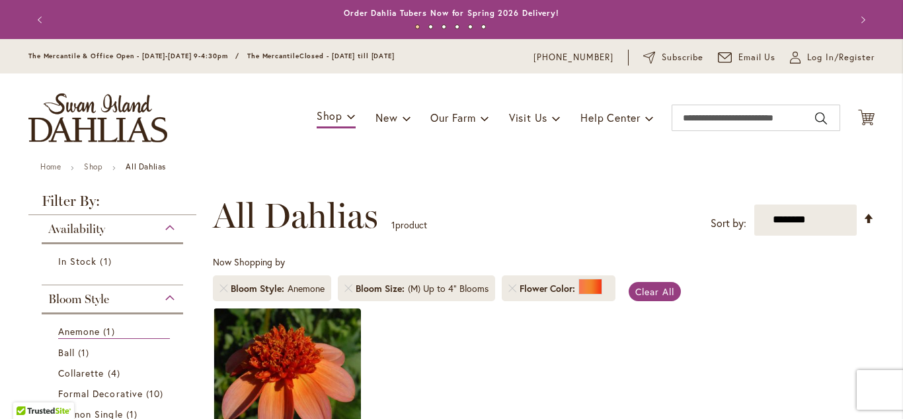
scroll to position [205, 0]
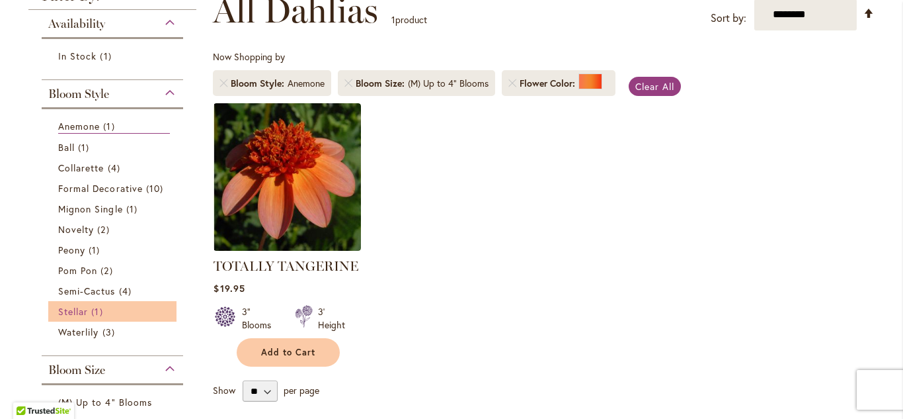
click at [79, 310] on span "Stellar" at bounding box center [73, 311] width 30 height 13
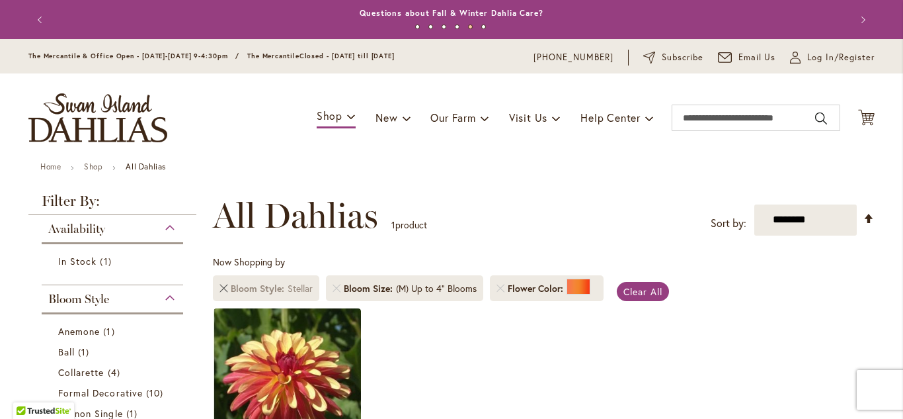
click at [220, 290] on link "Remove Bloom Style Stellar" at bounding box center [224, 288] width 8 height 8
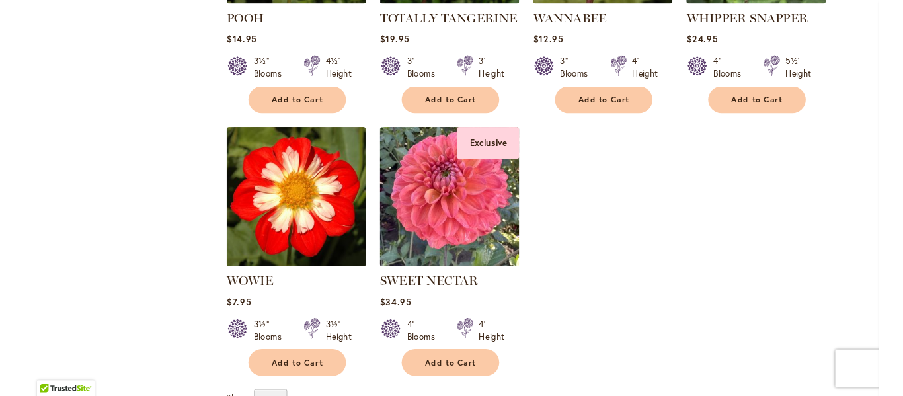
scroll to position [2193, 0]
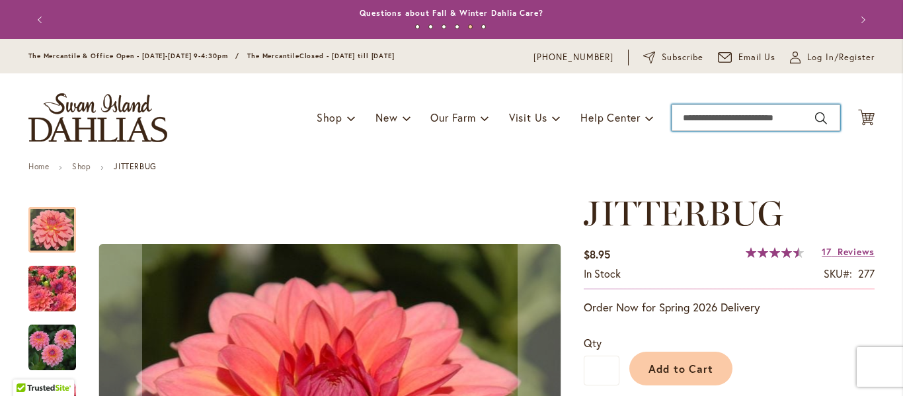
click at [710, 109] on input "Search" at bounding box center [756, 117] width 169 height 26
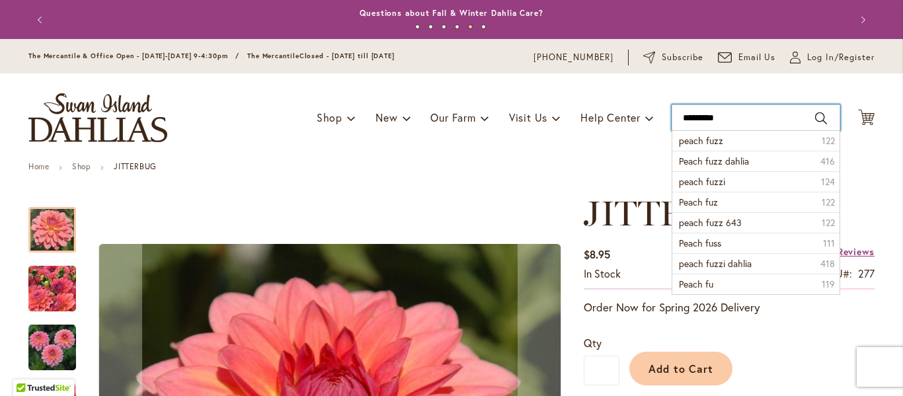
type input "**********"
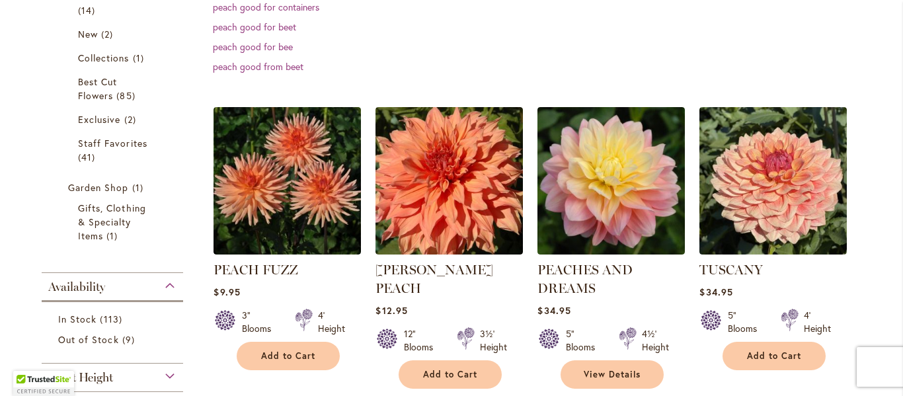
scroll to position [306, 0]
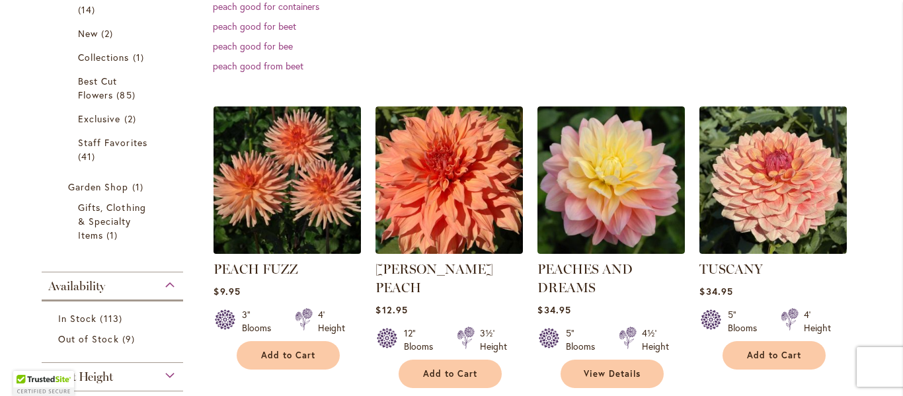
click at [331, 184] on img at bounding box center [287, 179] width 155 height 155
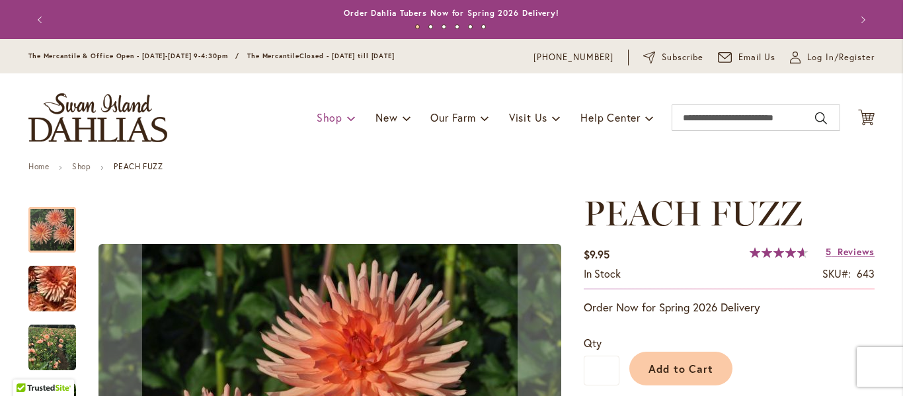
scroll to position [206, 0]
